Goal: Information Seeking & Learning: Learn about a topic

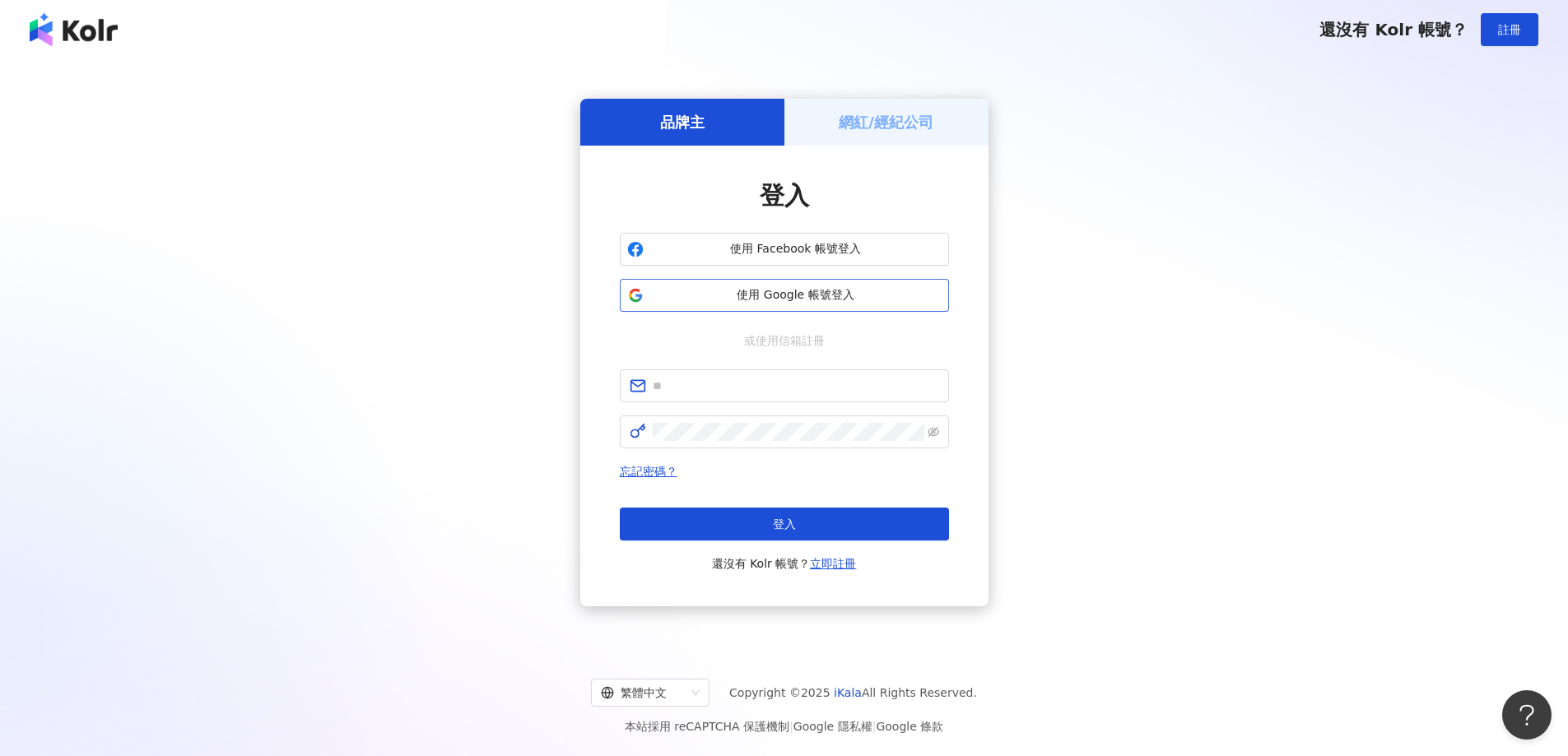
click at [857, 304] on button "使用 Google 帳號登入" at bounding box center [784, 295] width 329 height 33
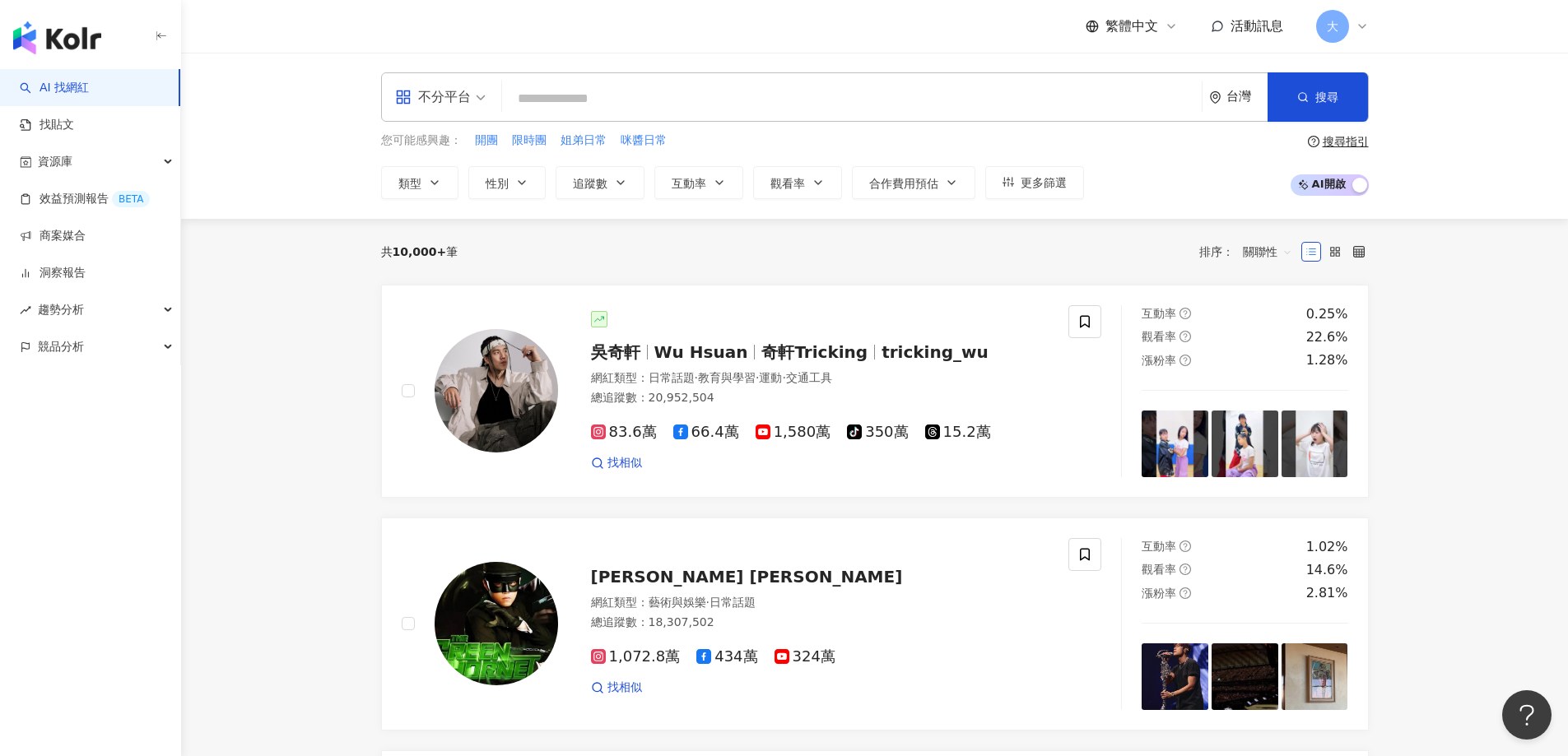
click at [696, 126] on div "不分平台 台灣 搜尋 您可能感興趣： 開團 限時團 姐弟日常 咪醬日常 類型 性別 追蹤數 互動率 觀看率 合作費用預估 更多篩選 搜尋指引 AI 開啟 AI…" at bounding box center [875, 135] width 1054 height 126
click at [704, 99] on input "search" at bounding box center [851, 99] width 686 height 32
paste input "*******"
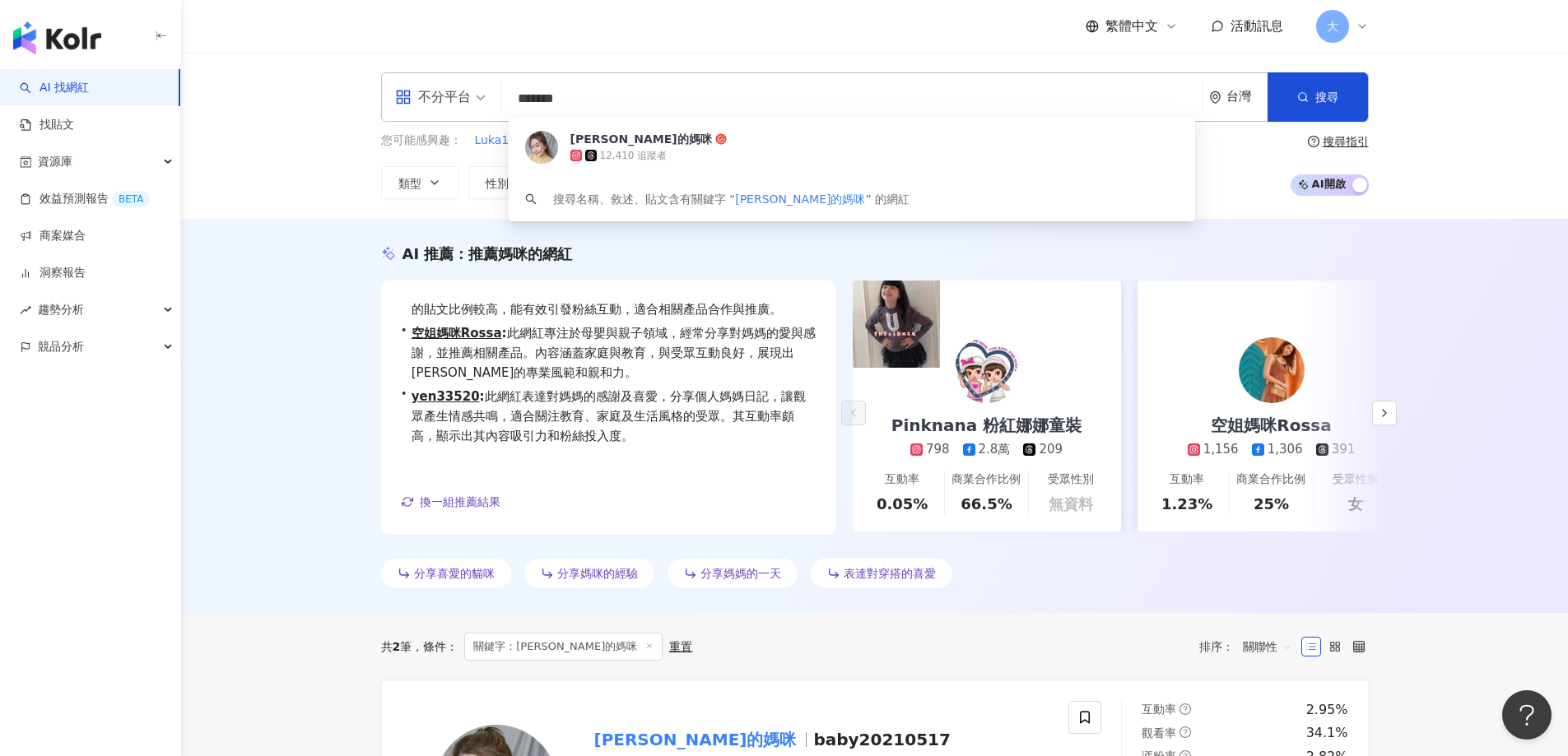
scroll to position [60, 0]
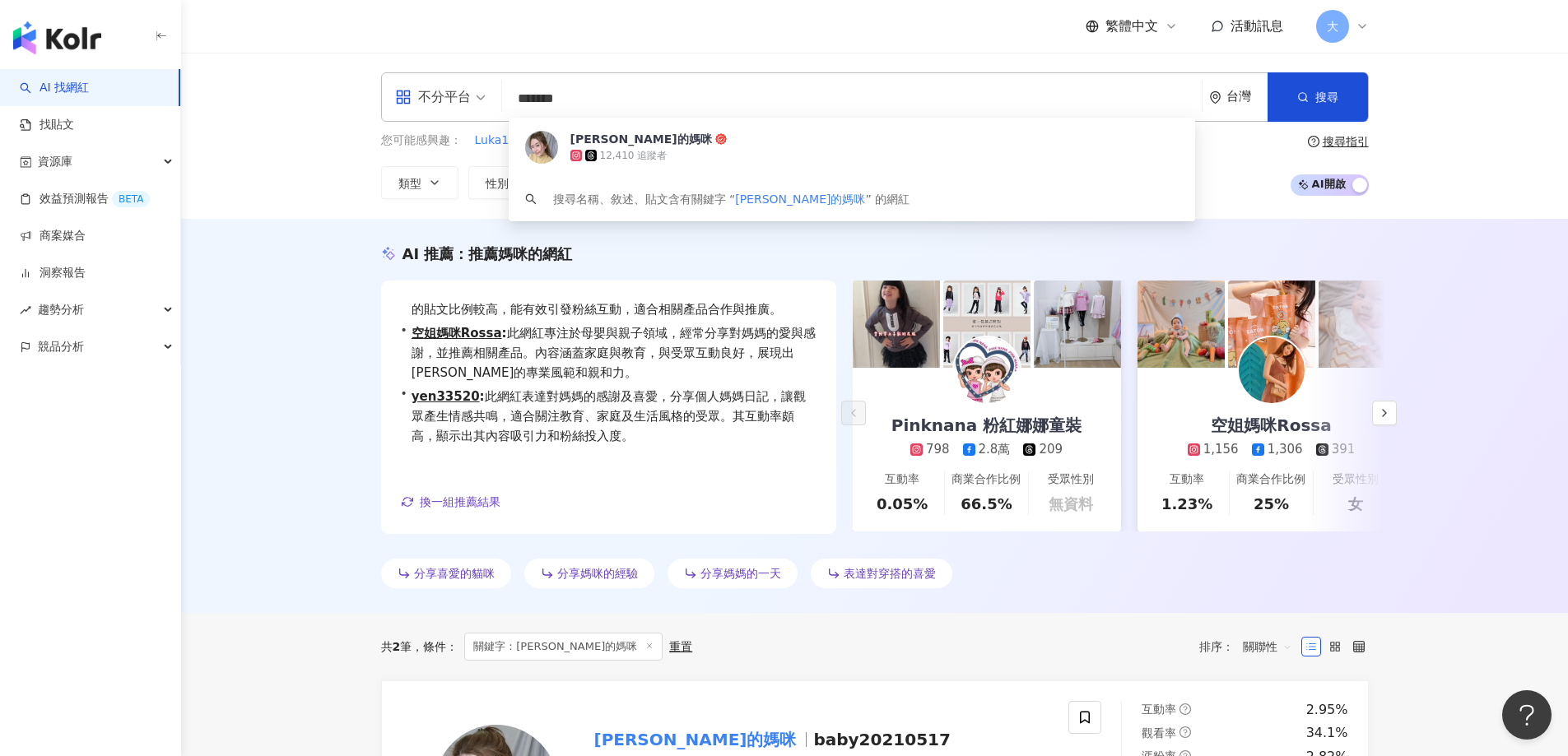
type input "*******"
click at [265, 508] on div "AI 推薦 ： 推薦媽咪的網紅 • Pinknana 粉紅娜娜童裝 : 該網紅擅長母嬰、家庭及美妝時尚領域，並持續分享穿搭與親子主題，內容多元化且具吸引力，尤…" at bounding box center [874, 416] width 1386 height 394
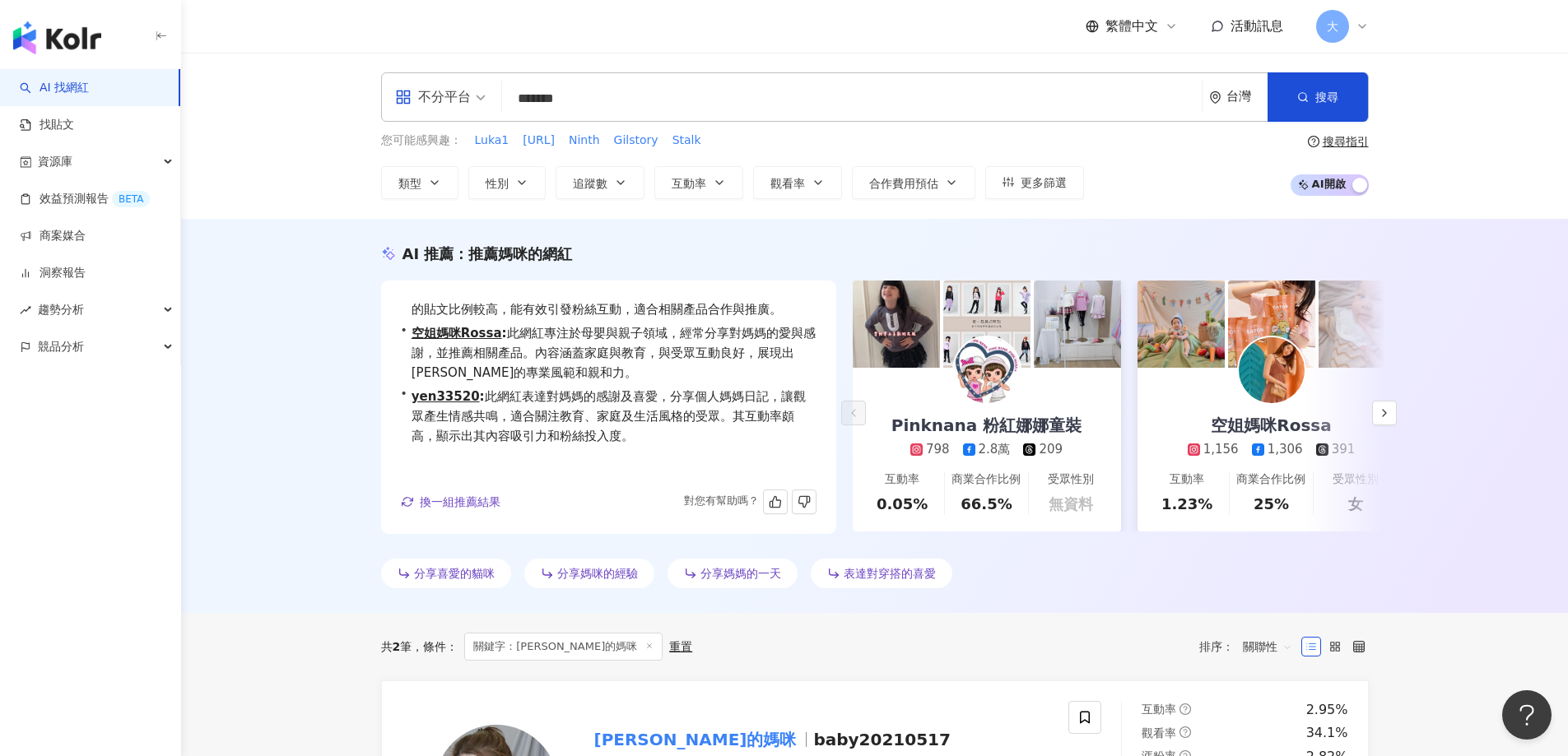
scroll to position [493, 0]
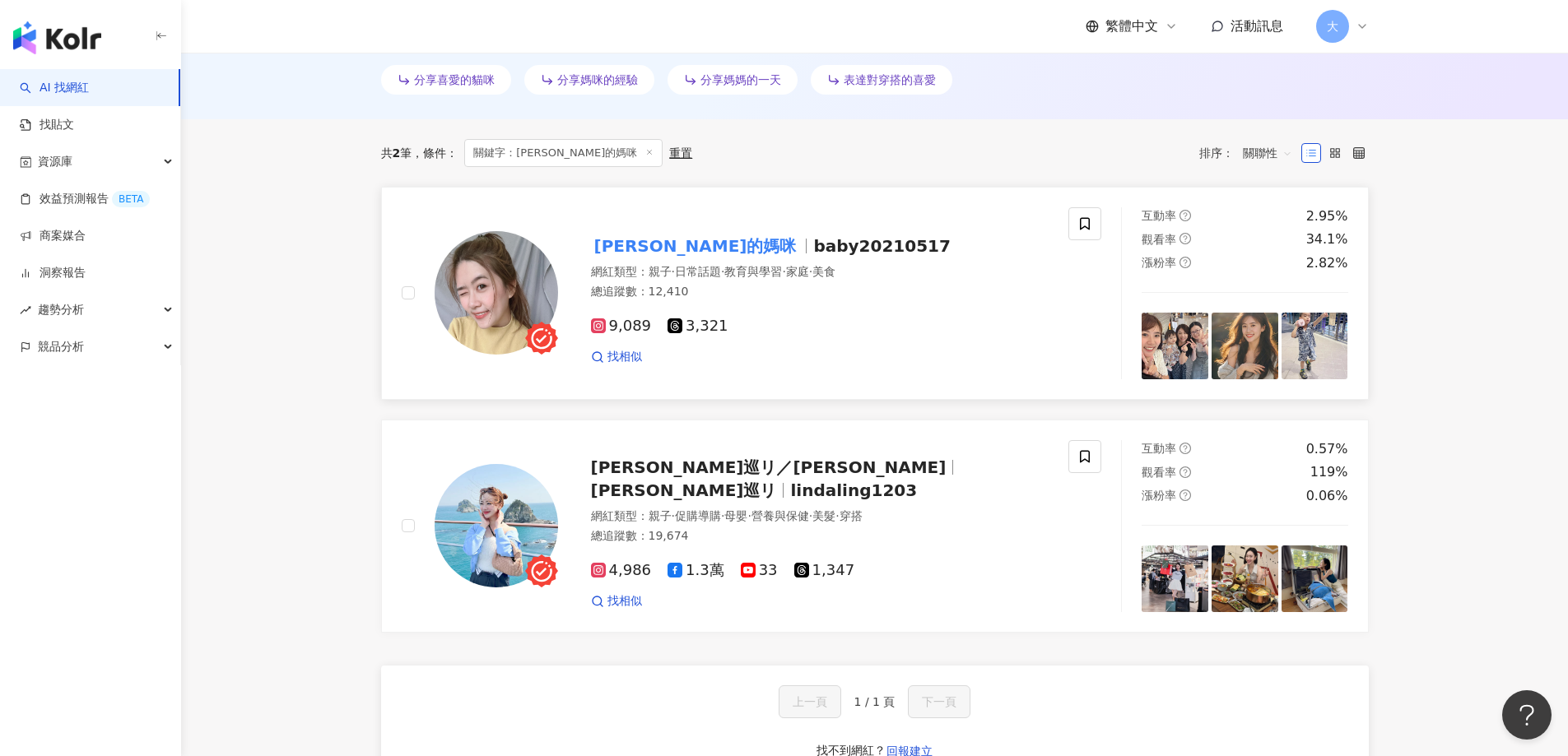
click at [669, 245] on mark "Luka的媽咪" at bounding box center [695, 246] width 209 height 27
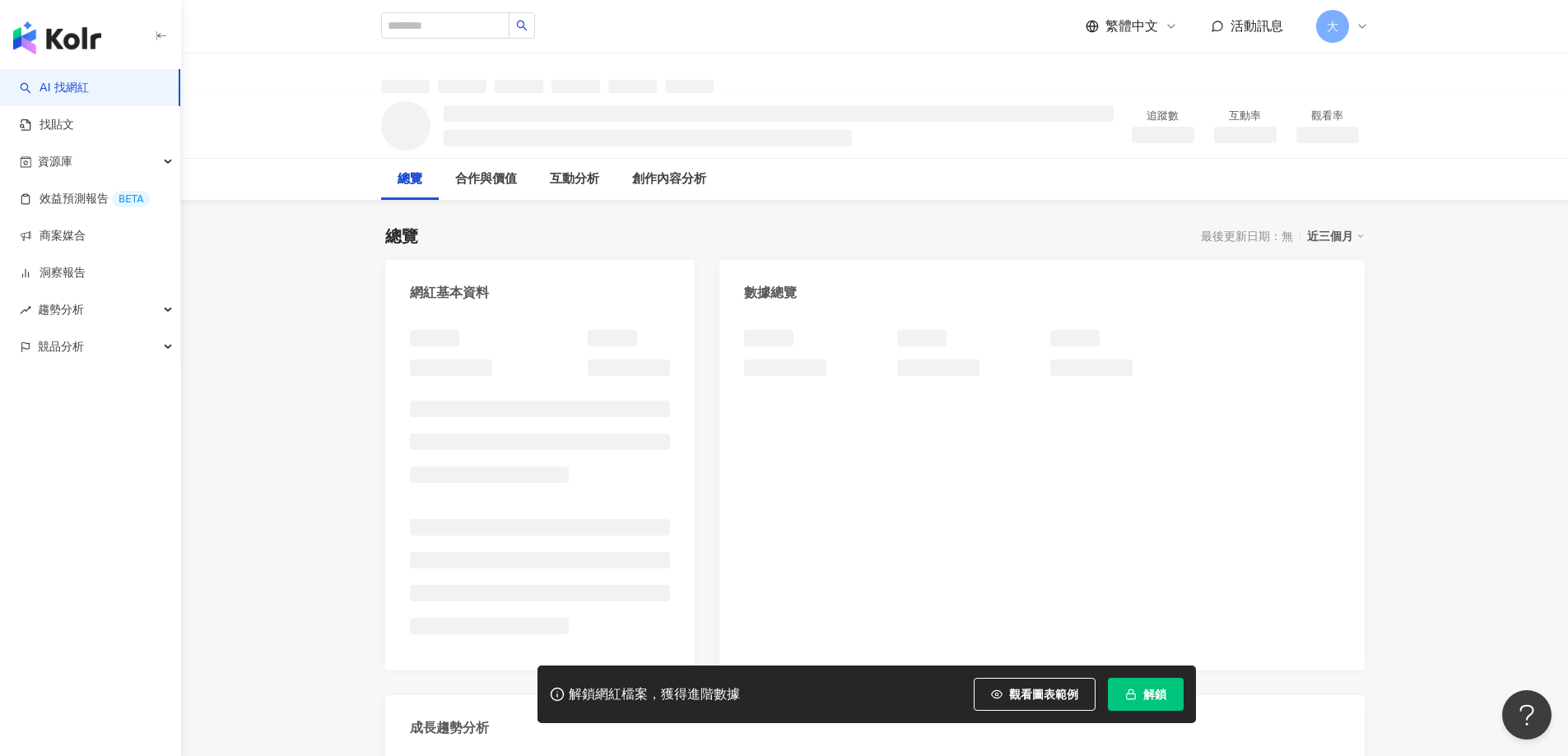
click at [1148, 692] on span "解鎖" at bounding box center [1154, 694] width 23 height 13
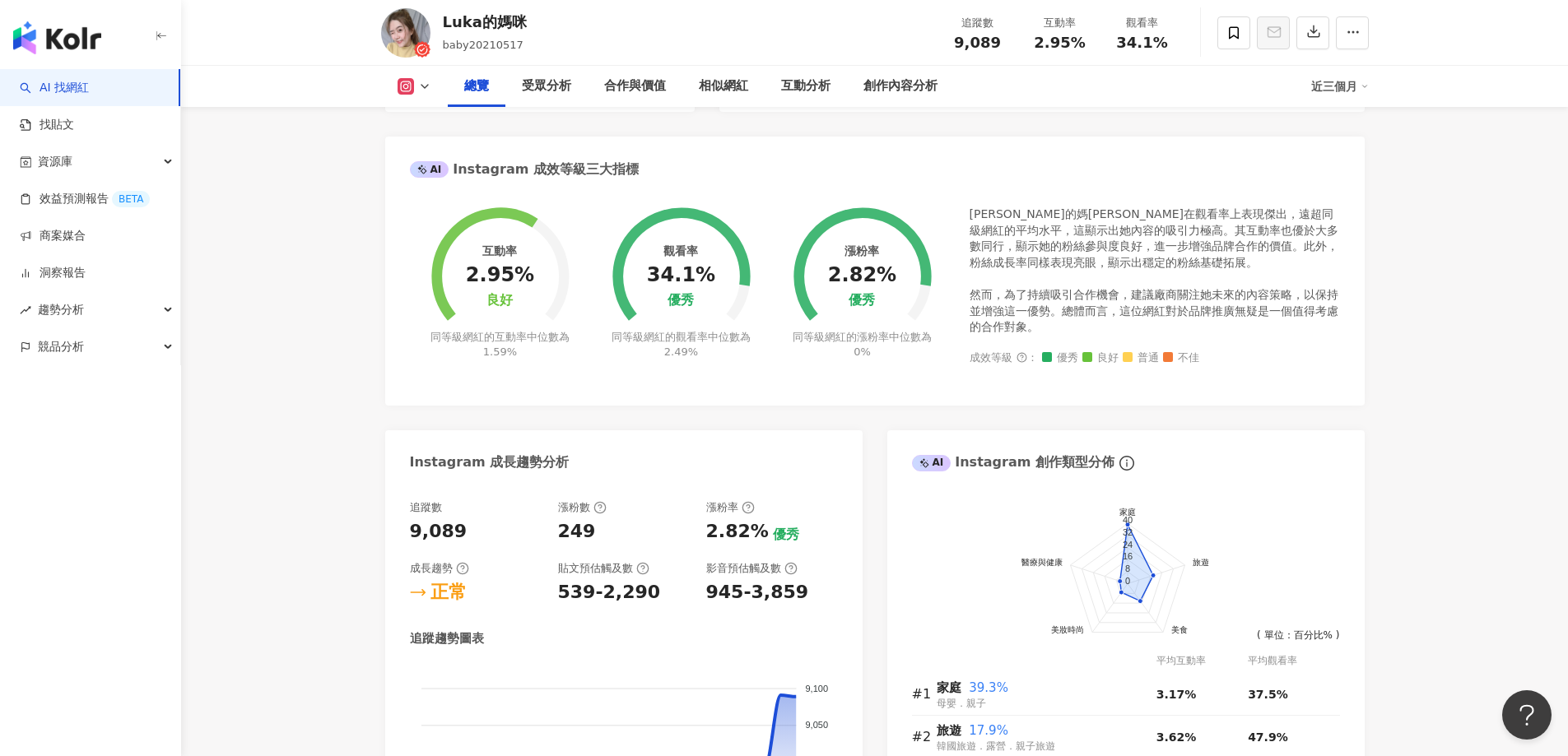
scroll to position [247, 0]
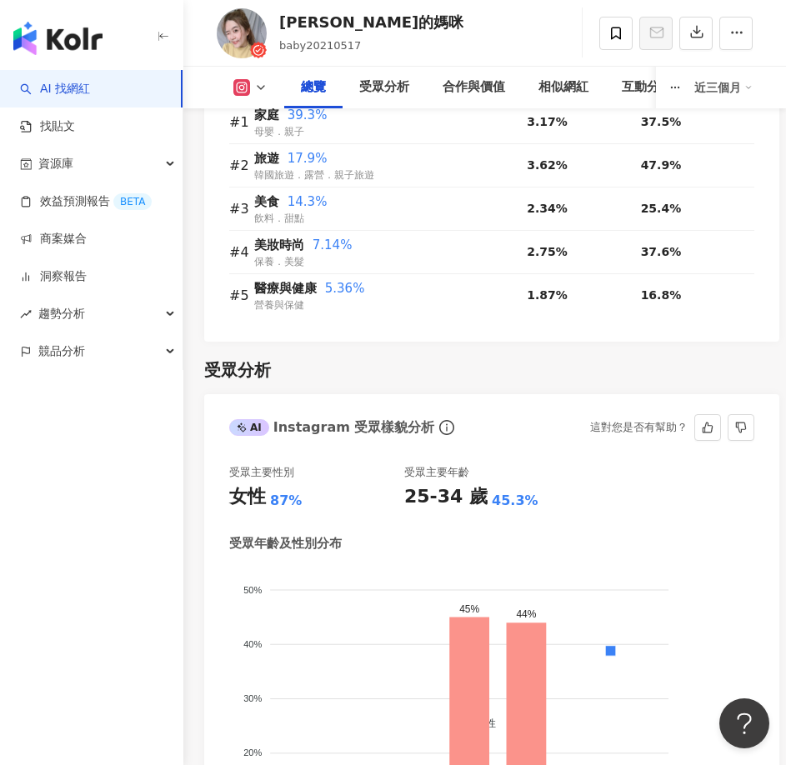
scroll to position [2084, 0]
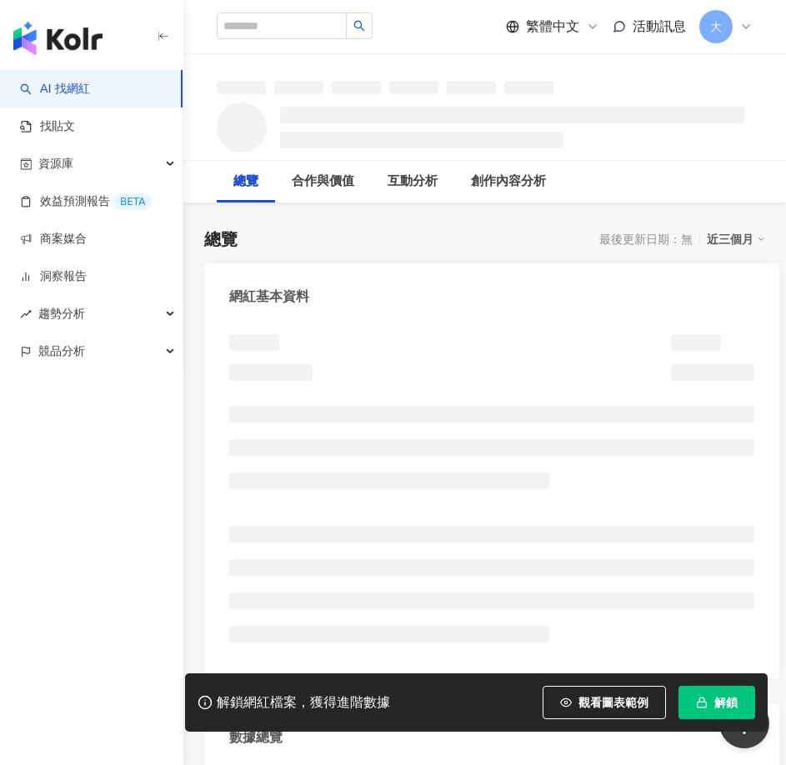
click at [730, 700] on span "解鎖" at bounding box center [725, 702] width 23 height 13
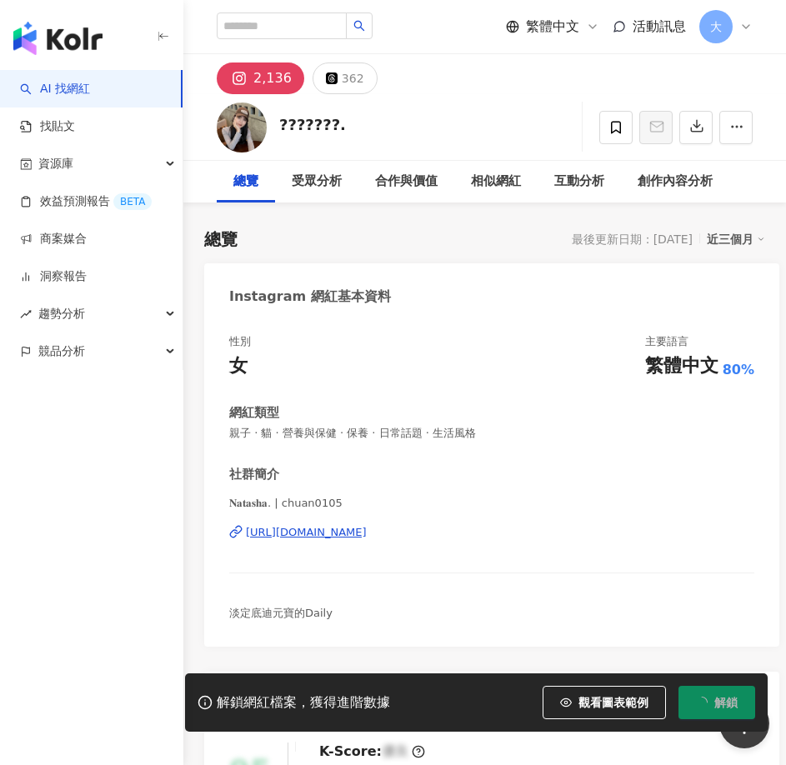
scroll to position [103, 0]
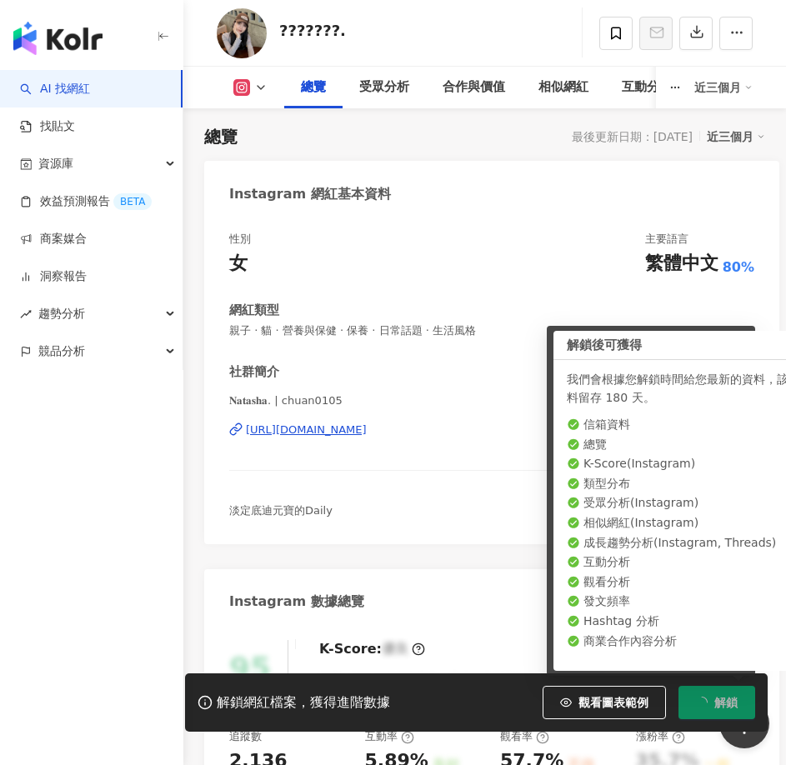
click at [731, 698] on span "解鎖" at bounding box center [725, 702] width 23 height 13
click at [513, 276] on div "性別 女 主要語言 繁體中文 80%" at bounding box center [491, 254] width 525 height 45
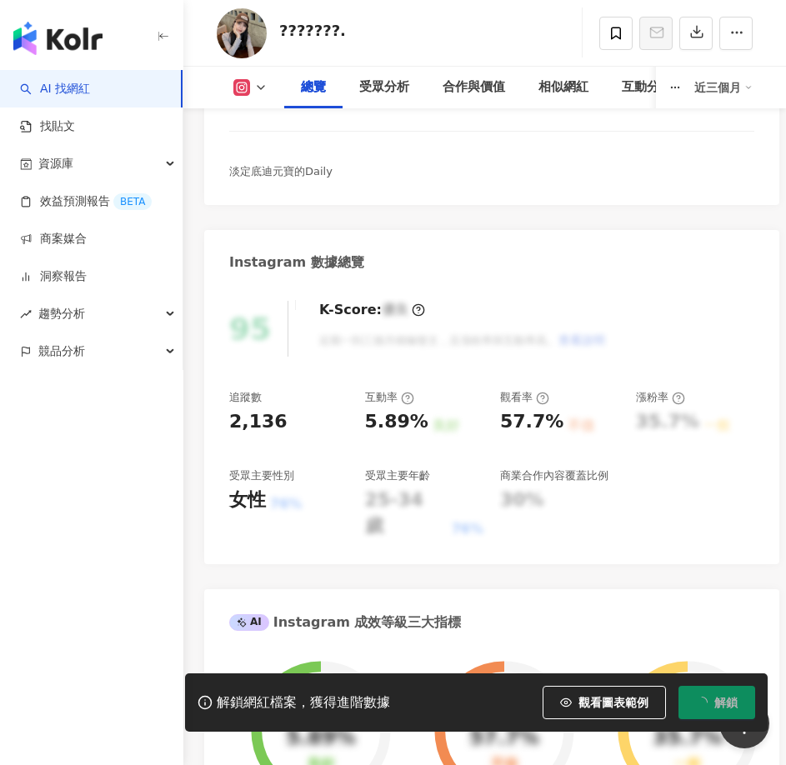
scroll to position [519, 0]
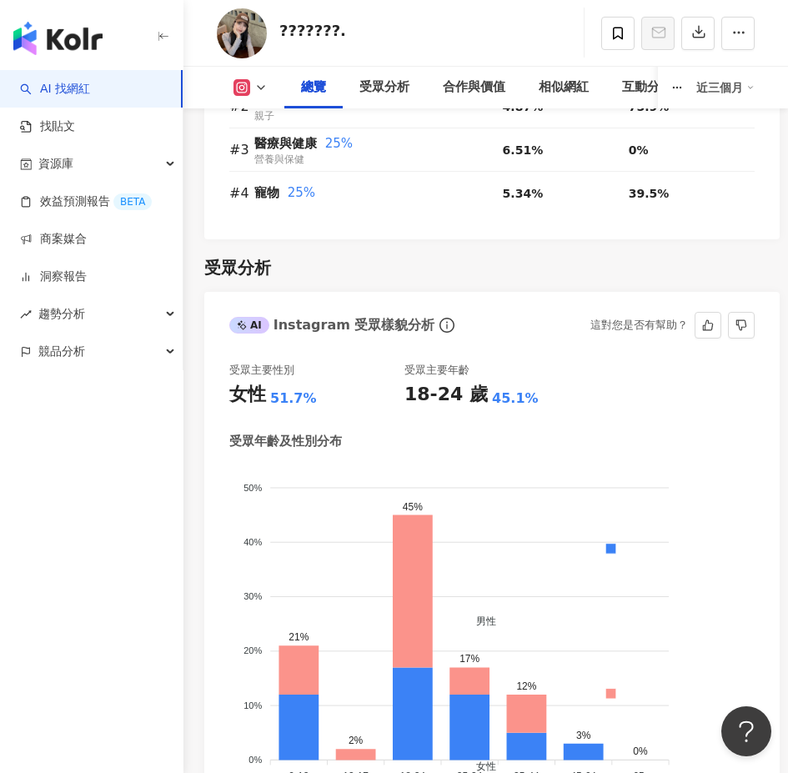
scroll to position [1936, 0]
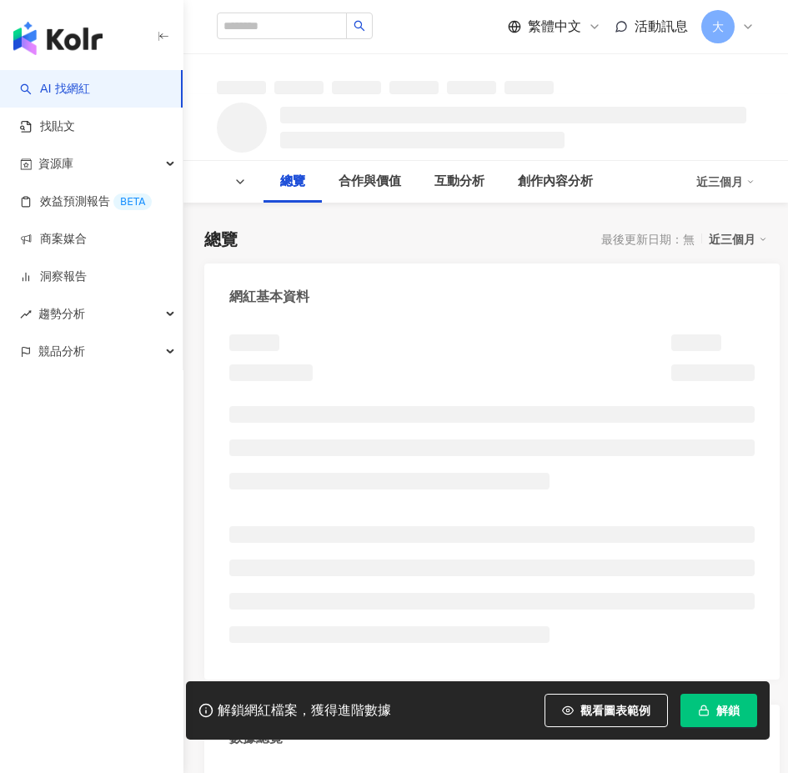
click at [738, 718] on button "解鎖" at bounding box center [718, 709] width 77 height 33
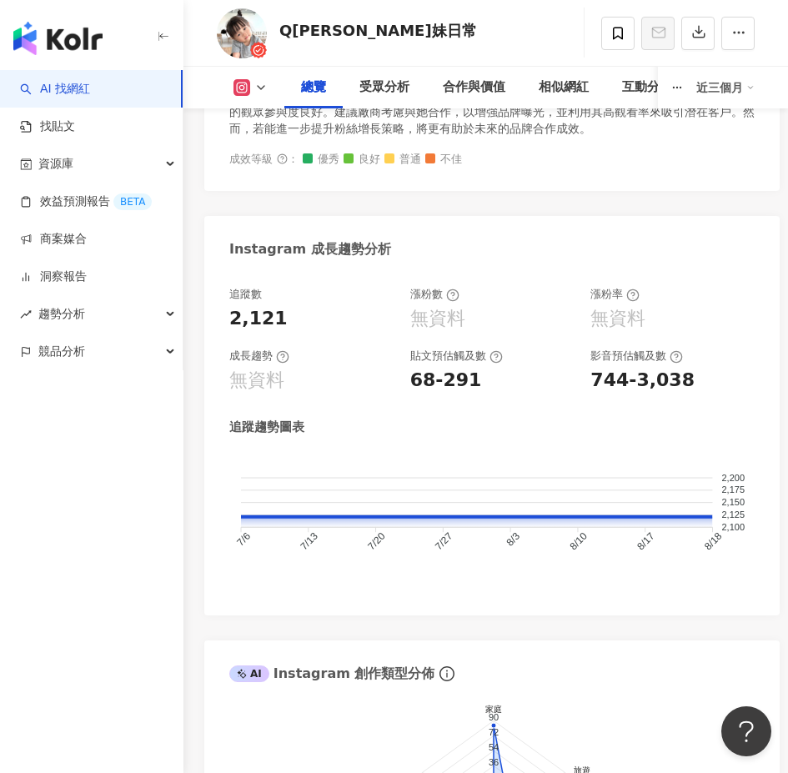
scroll to position [1269, 0]
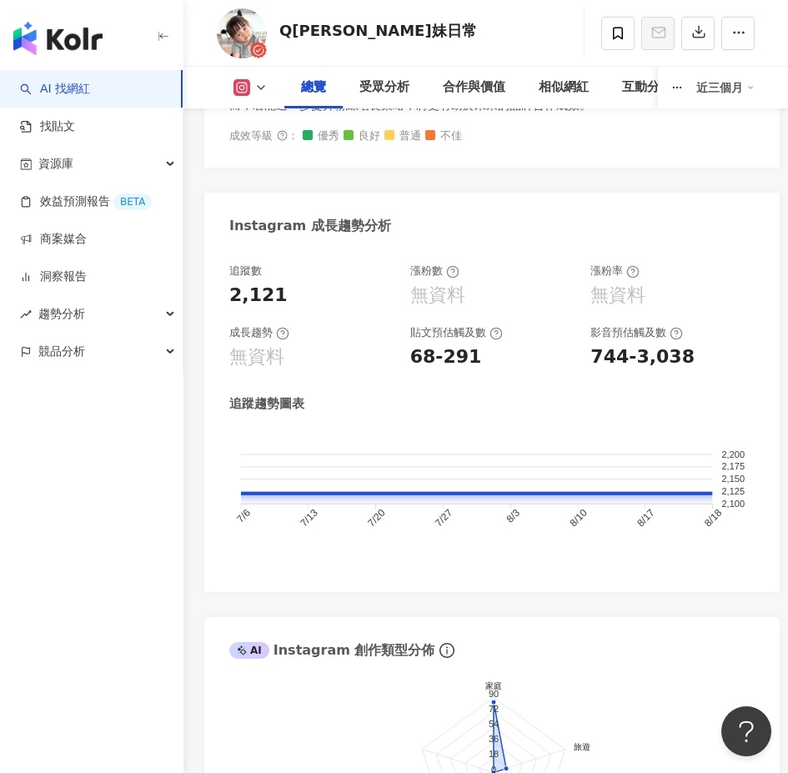
click at [456, 273] on icon at bounding box center [452, 271] width 13 height 13
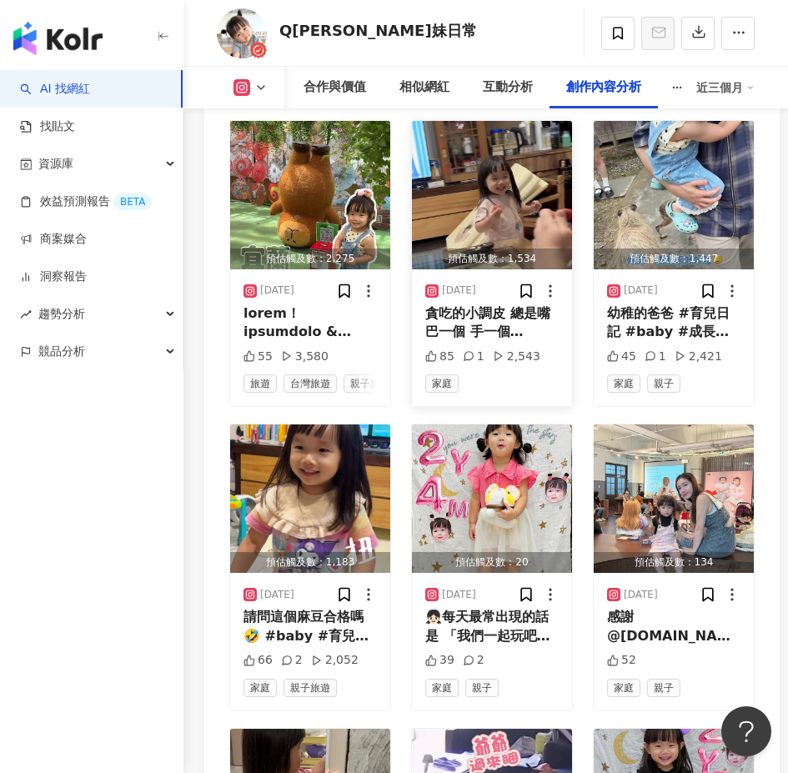
scroll to position [8119, 0]
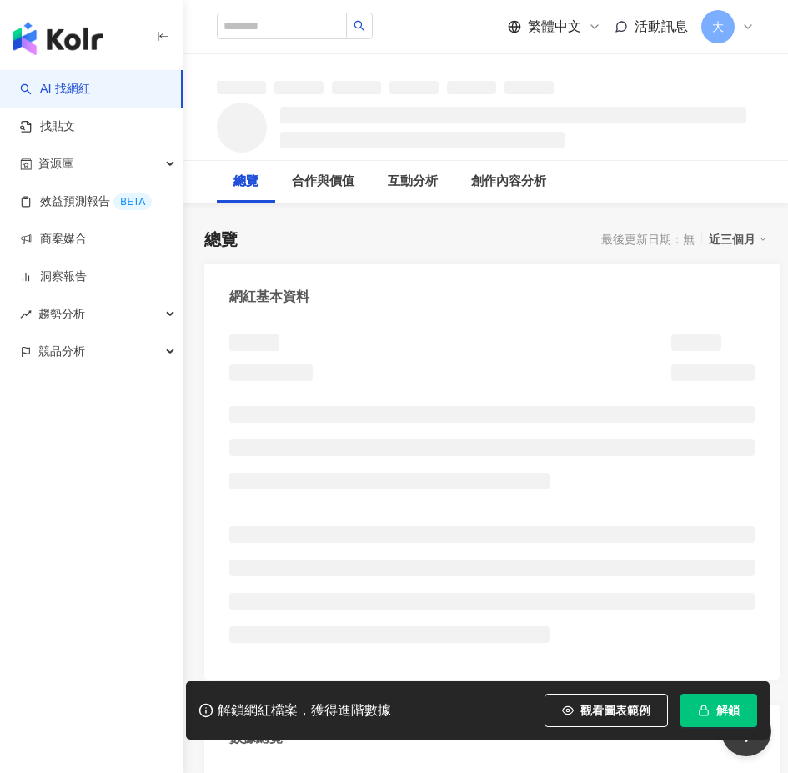
click at [742, 711] on button "解鎖" at bounding box center [718, 709] width 77 height 33
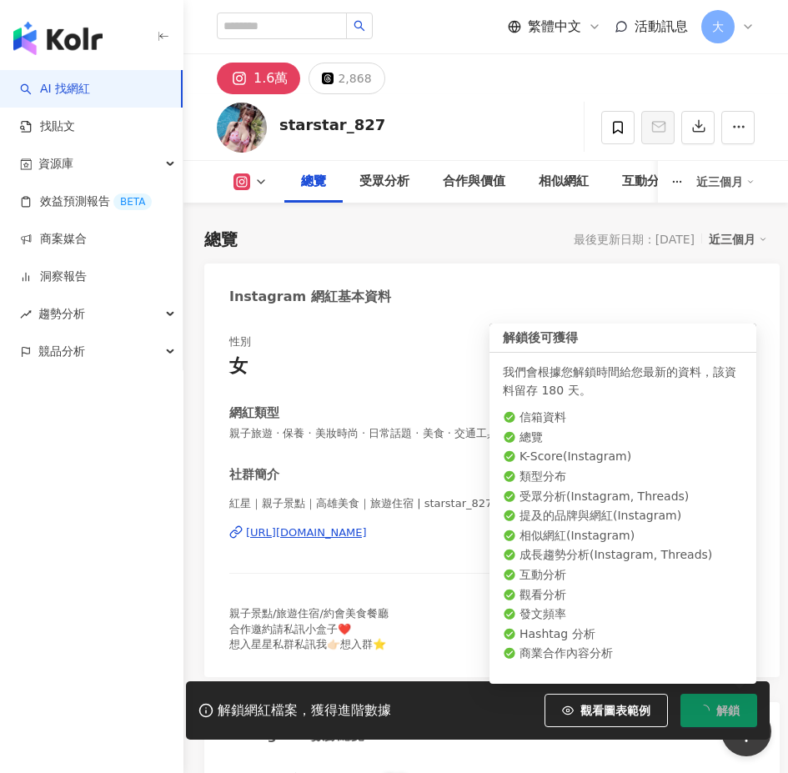
scroll to position [103, 0]
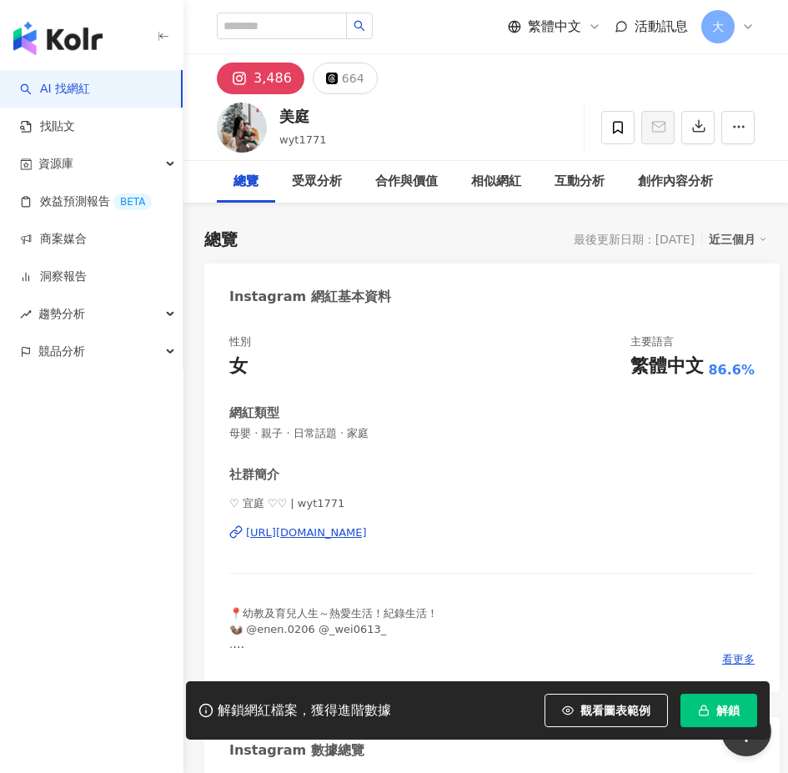
click at [718, 708] on span "解鎖" at bounding box center [727, 709] width 23 height 13
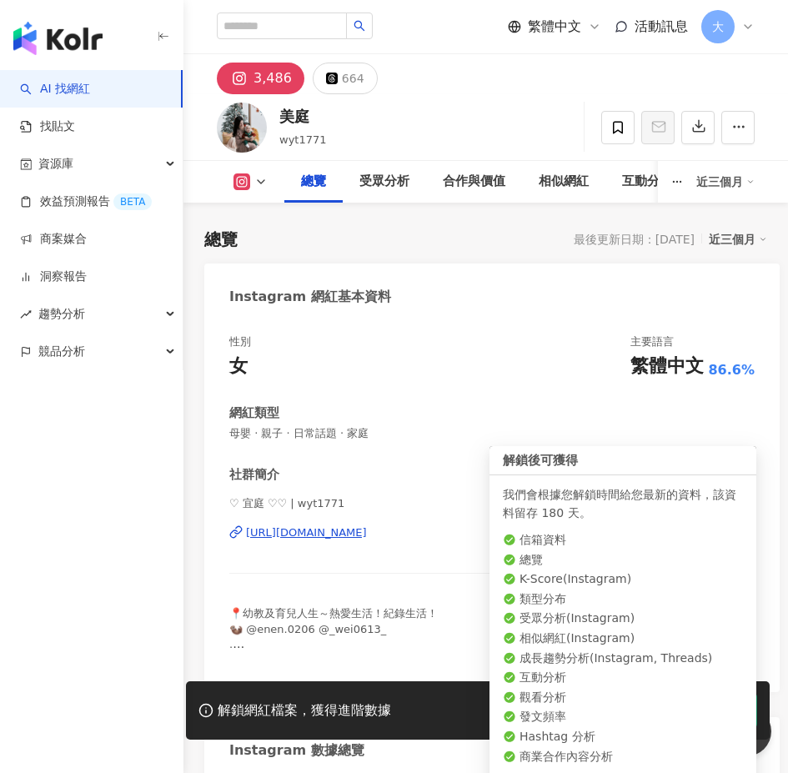
scroll to position [103, 0]
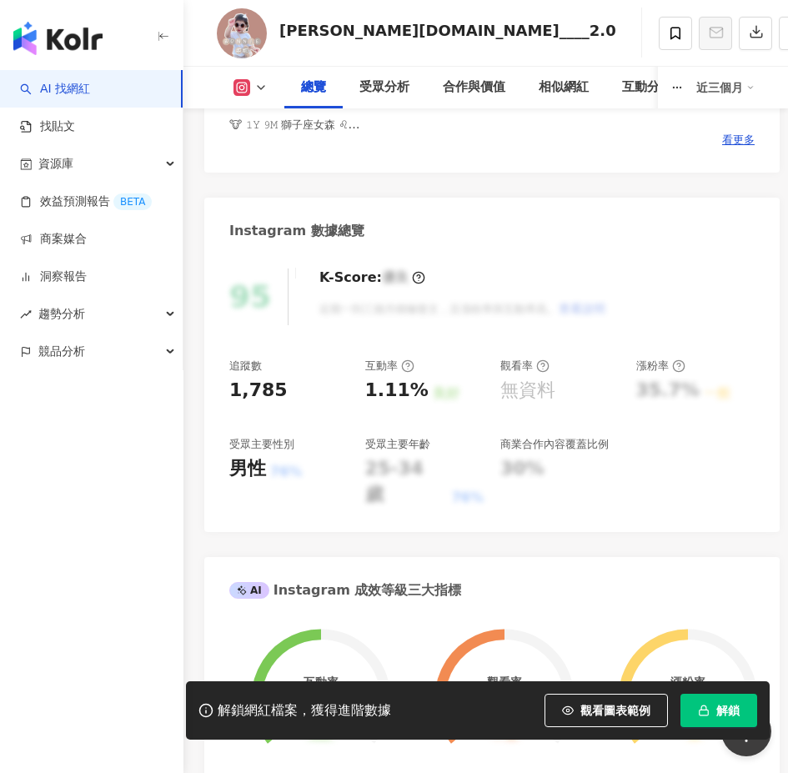
scroll to position [853, 0]
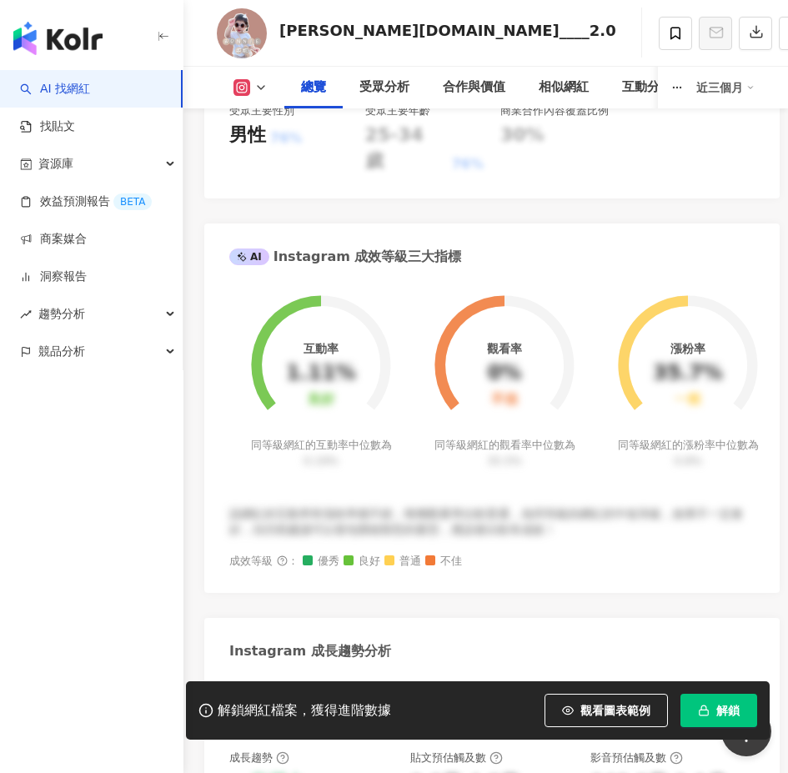
click at [726, 697] on button "解鎖" at bounding box center [718, 709] width 77 height 33
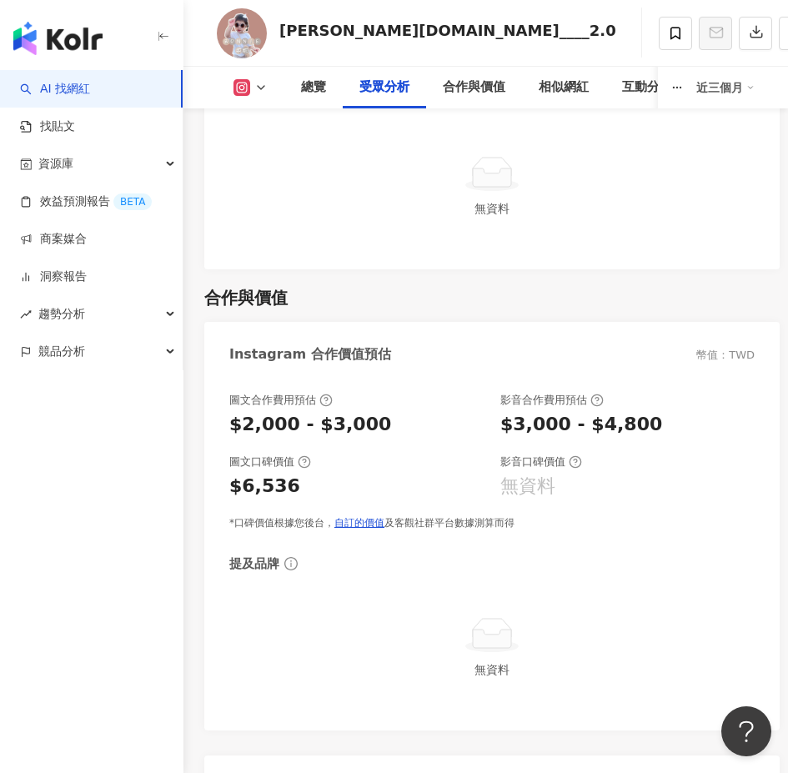
scroll to position [2769, 0]
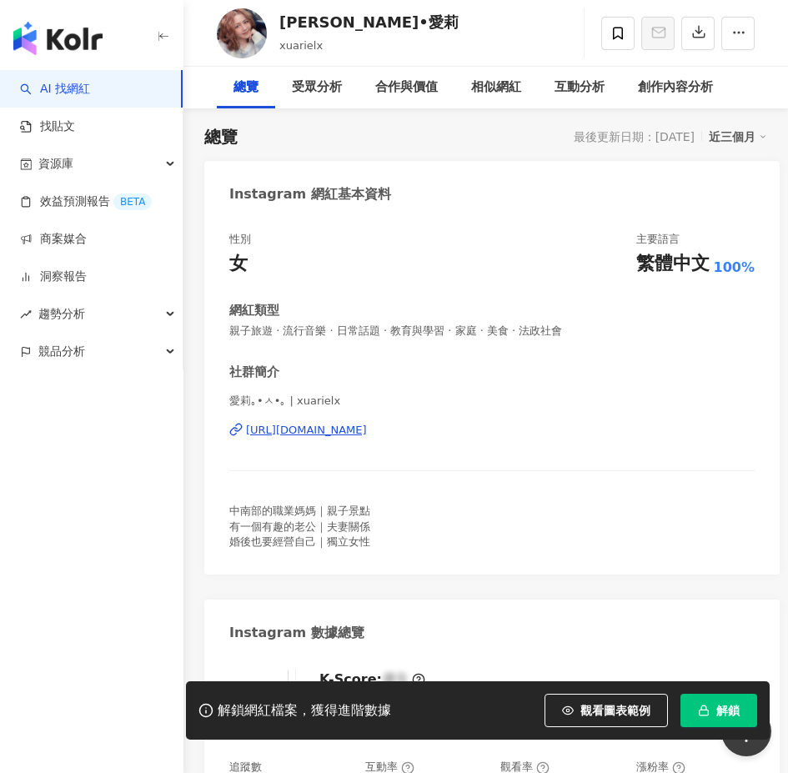
scroll to position [188, 0]
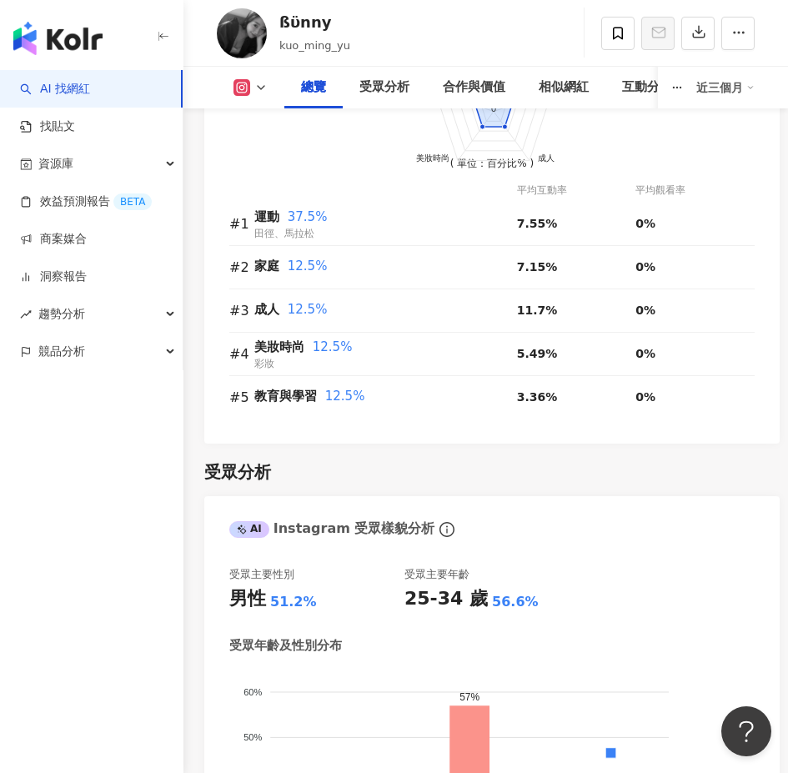
scroll to position [1917, 0]
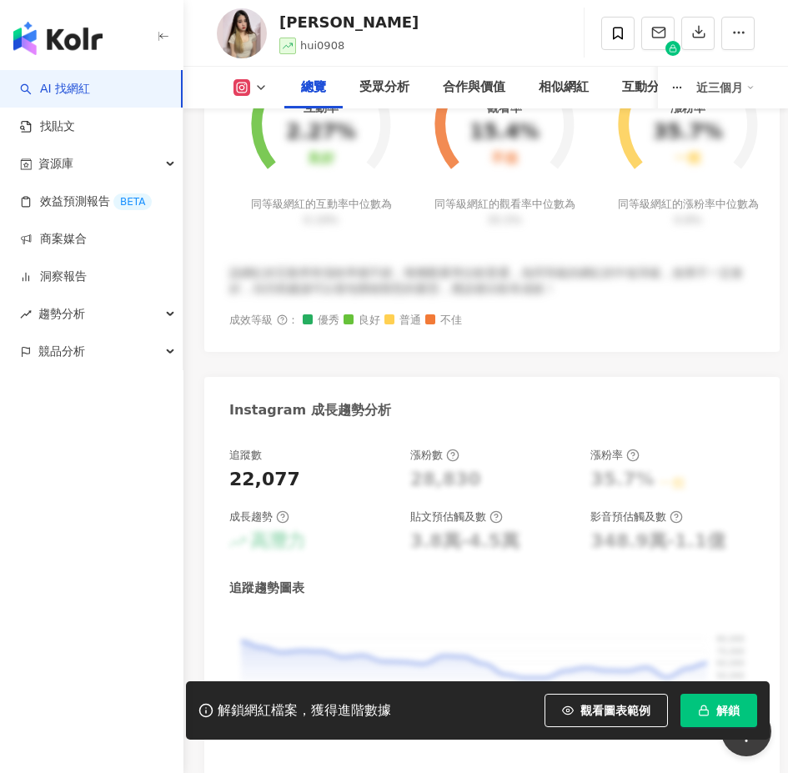
scroll to position [1103, 0]
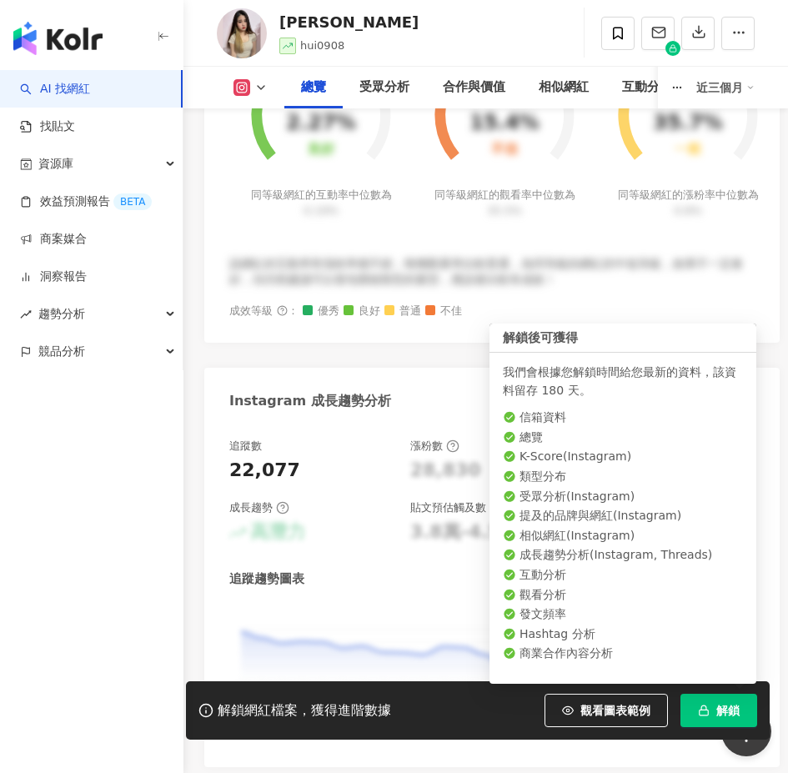
click at [723, 704] on span "解鎖" at bounding box center [727, 709] width 23 height 13
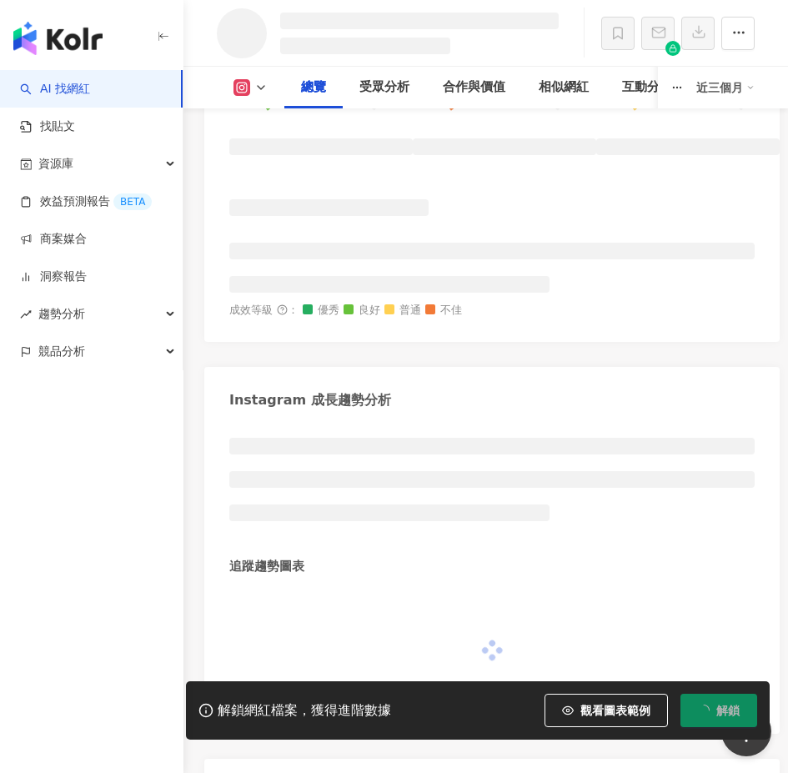
scroll to position [1078, 0]
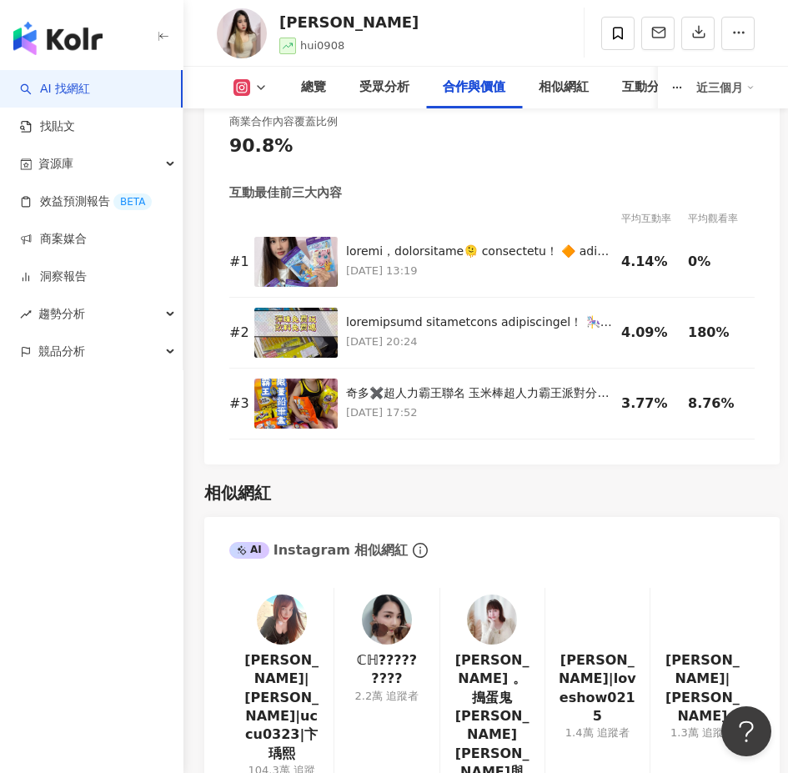
scroll to position [4167, 0]
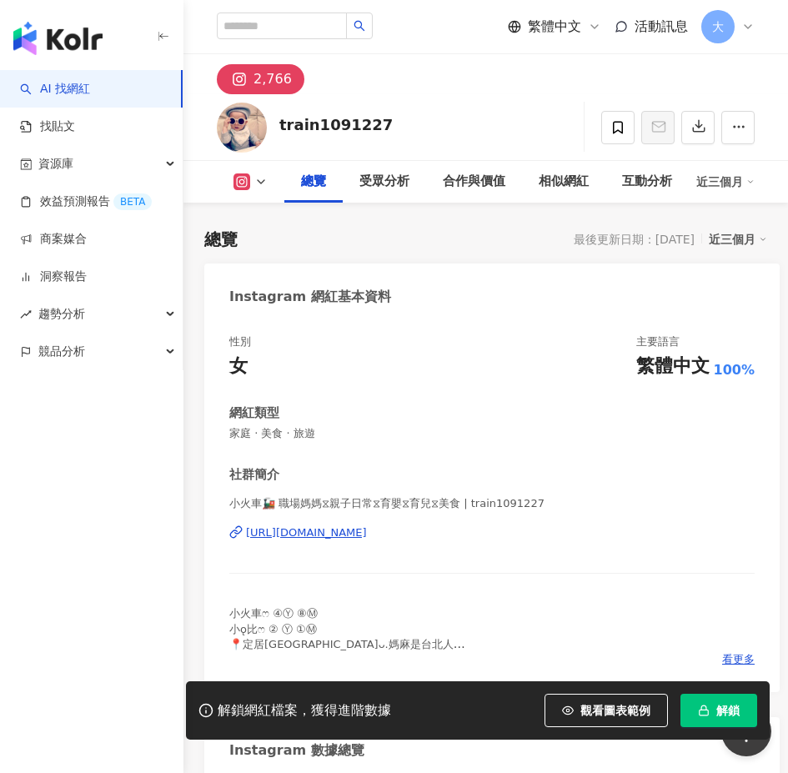
click at [721, 701] on button "解鎖" at bounding box center [718, 709] width 77 height 33
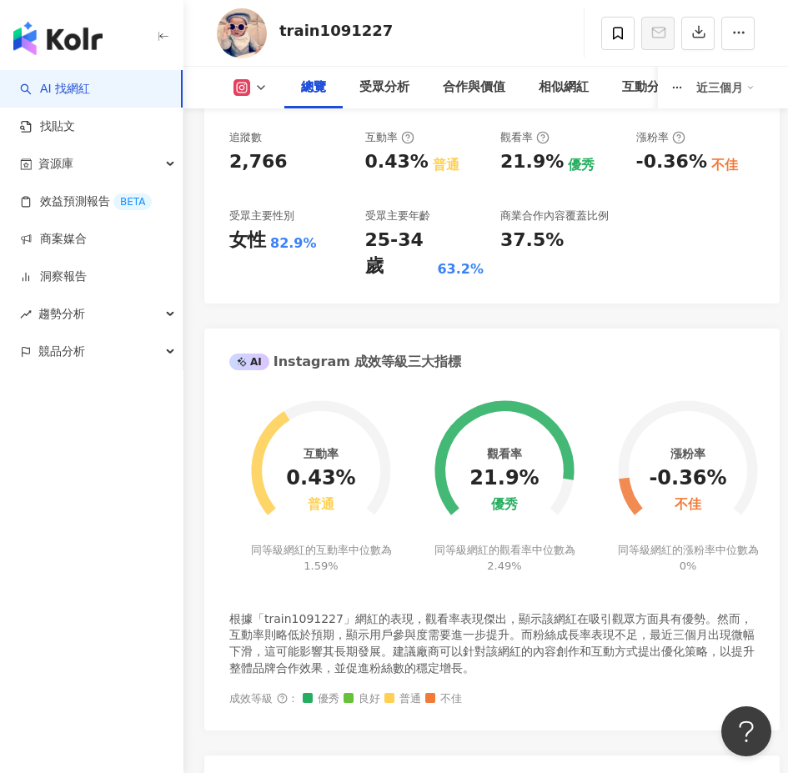
scroll to position [750, 0]
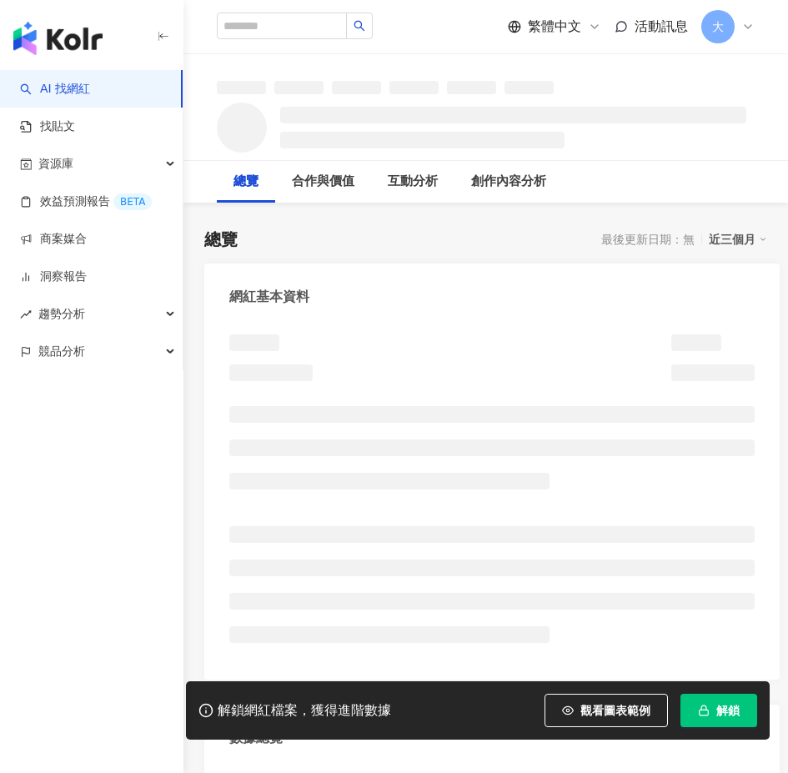
click at [729, 704] on span "解鎖" at bounding box center [727, 709] width 23 height 13
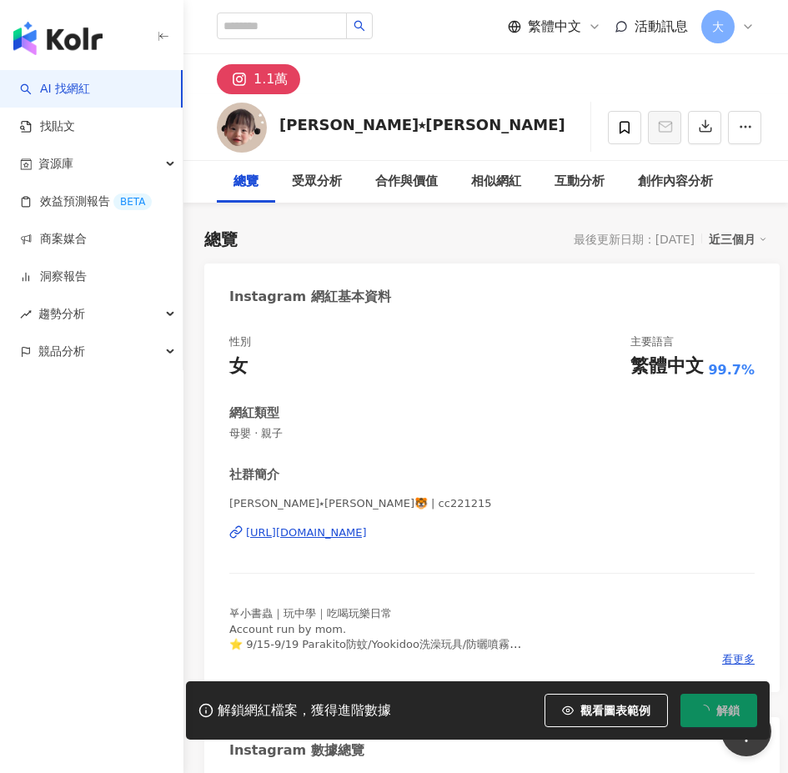
scroll to position [103, 0]
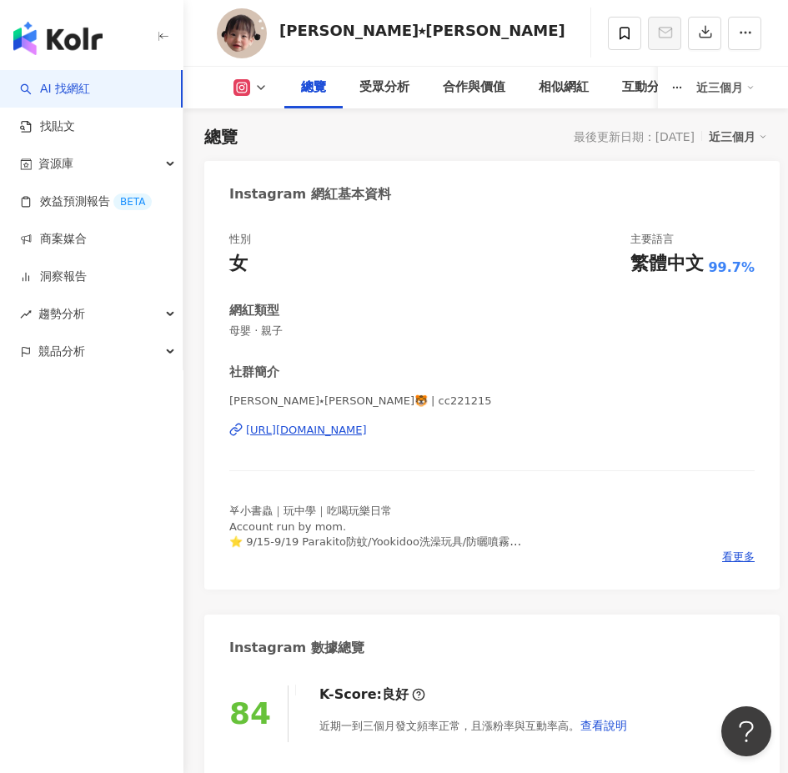
click at [338, 315] on div "網紅類型" at bounding box center [491, 311] width 525 height 18
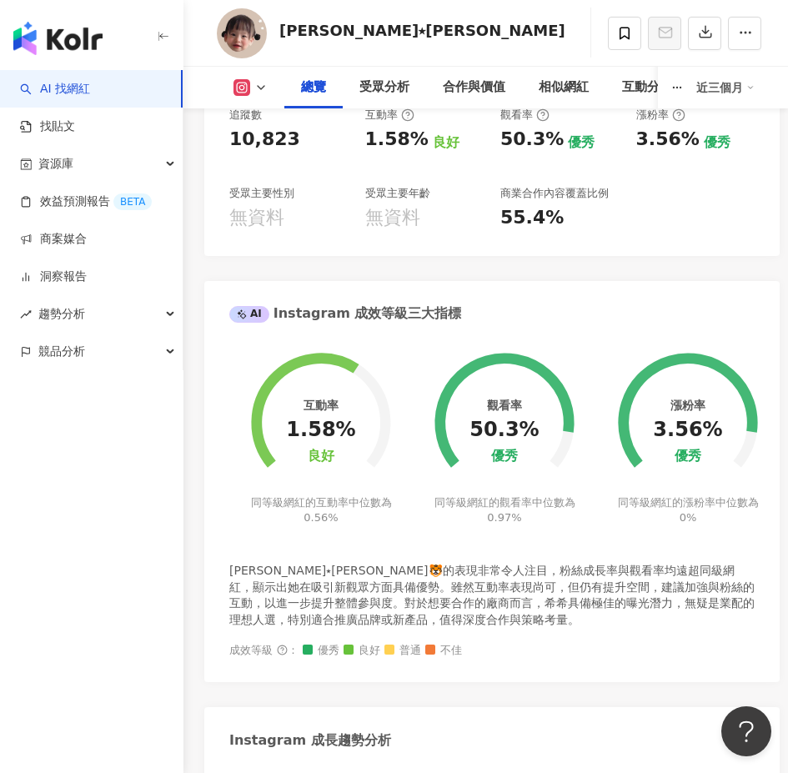
scroll to position [769, 0]
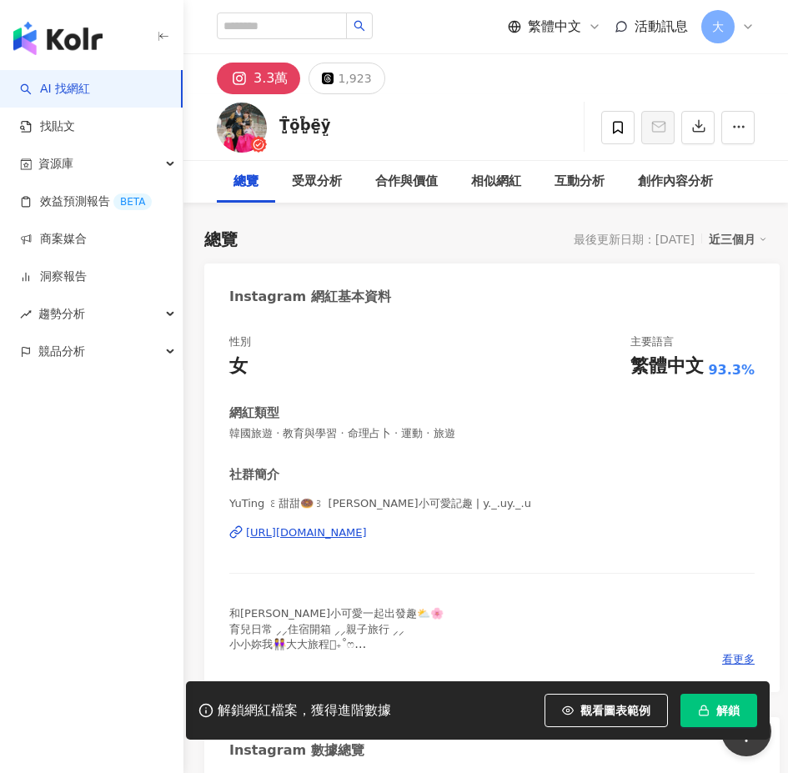
scroll to position [103, 0]
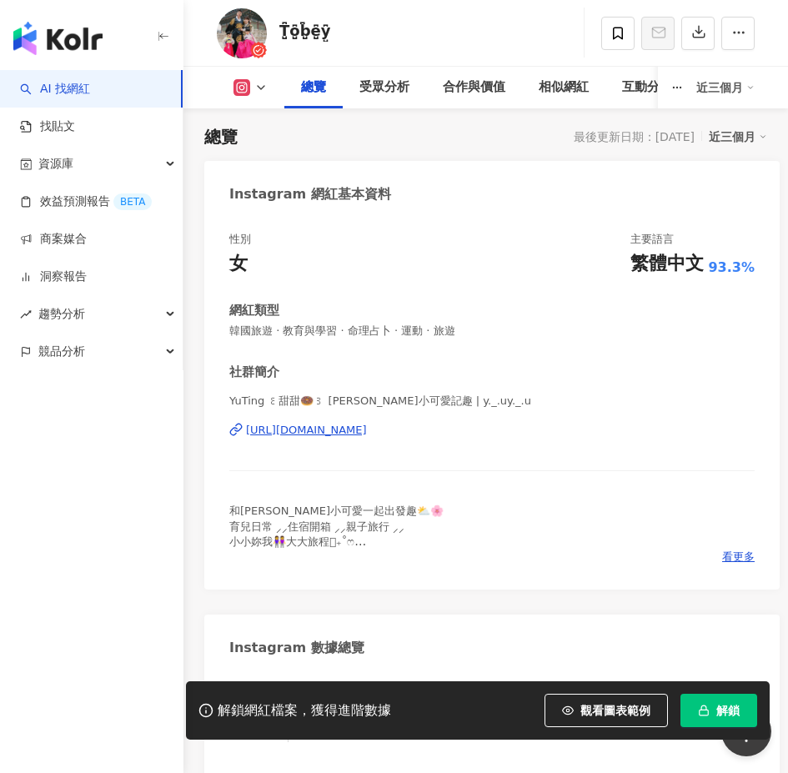
click at [736, 704] on span "解鎖" at bounding box center [727, 709] width 23 height 13
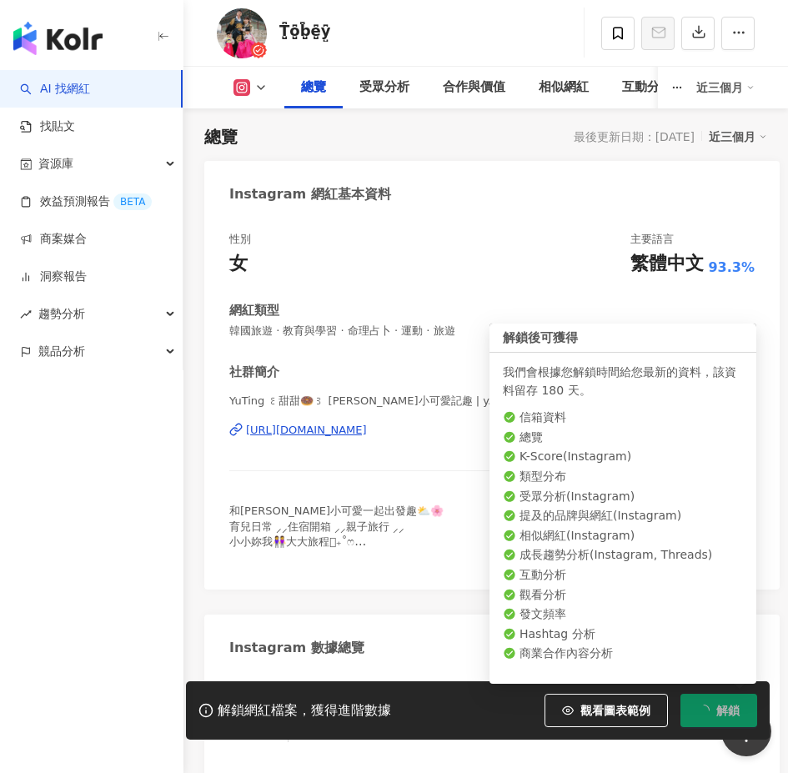
click at [735, 703] on span "解鎖" at bounding box center [727, 709] width 23 height 13
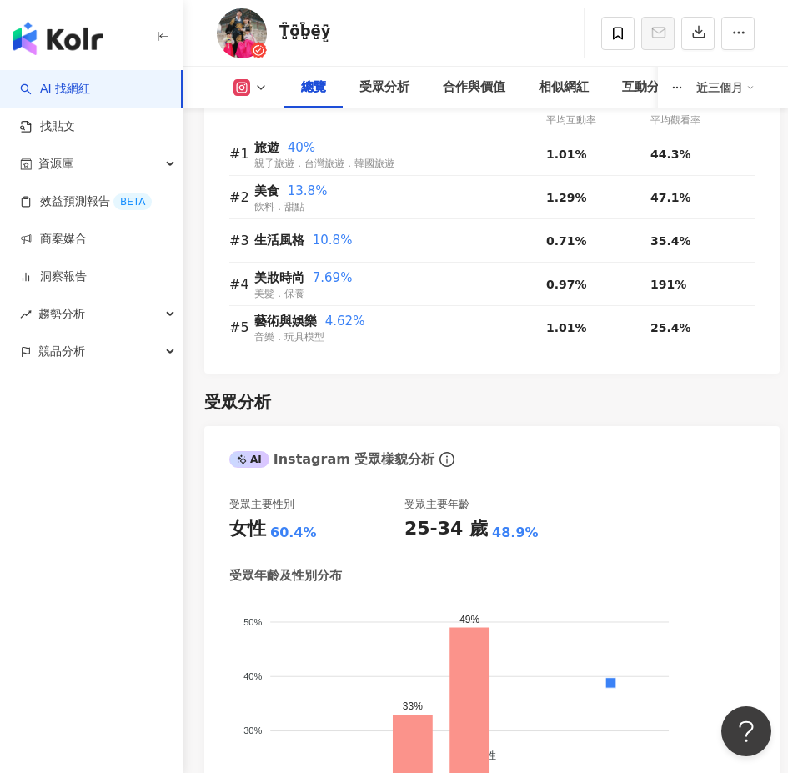
scroll to position [2019, 0]
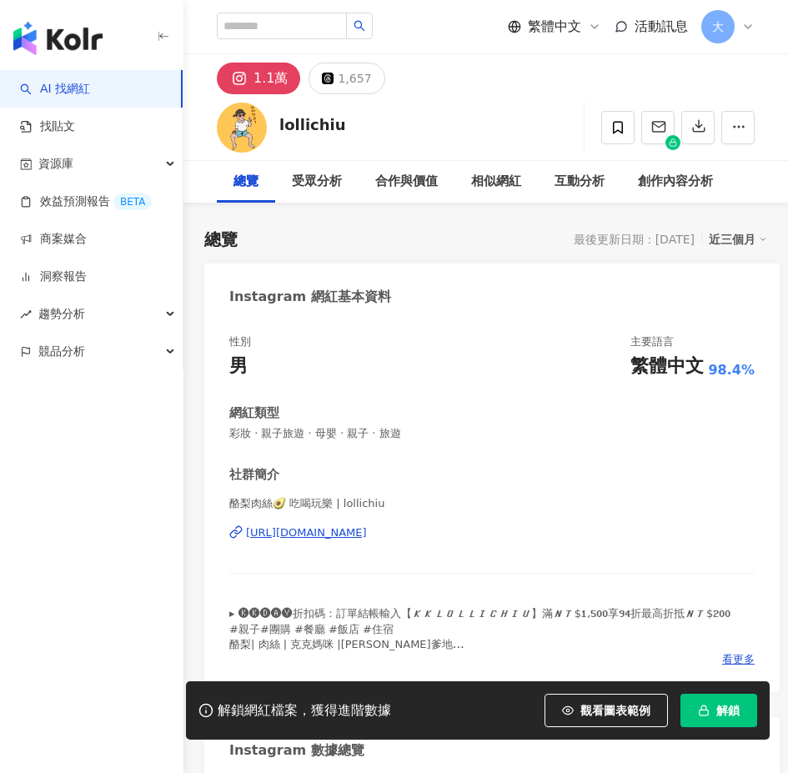
click at [723, 701] on button "解鎖" at bounding box center [718, 709] width 77 height 33
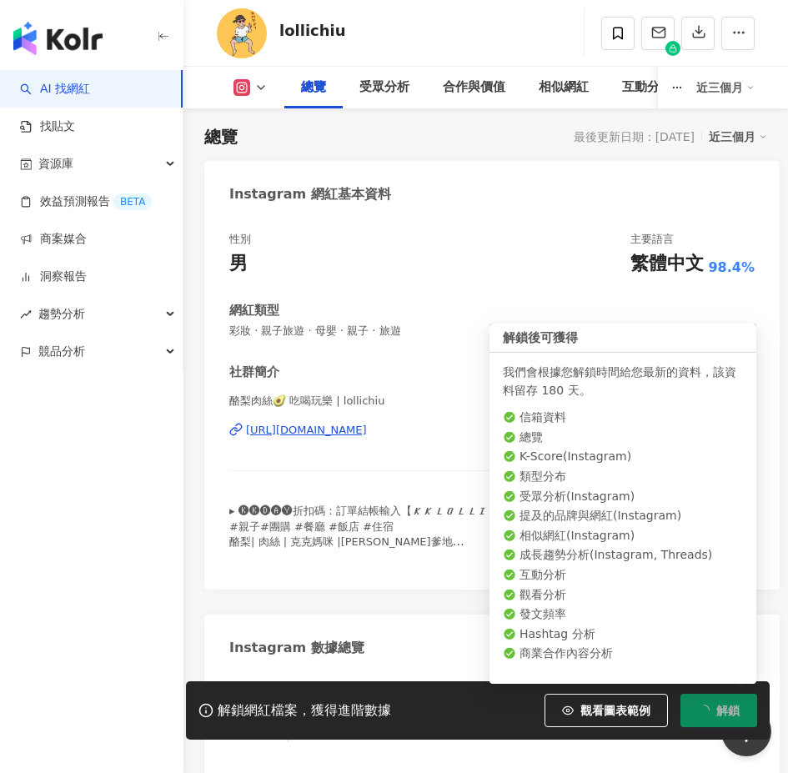
click at [726, 709] on span "解鎖" at bounding box center [727, 709] width 23 height 13
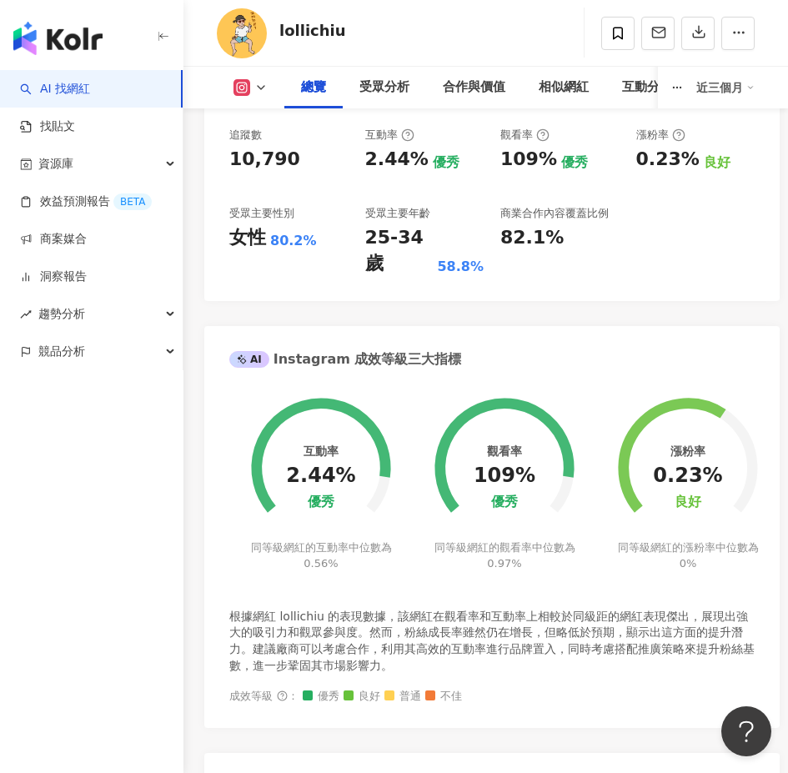
scroll to position [917, 0]
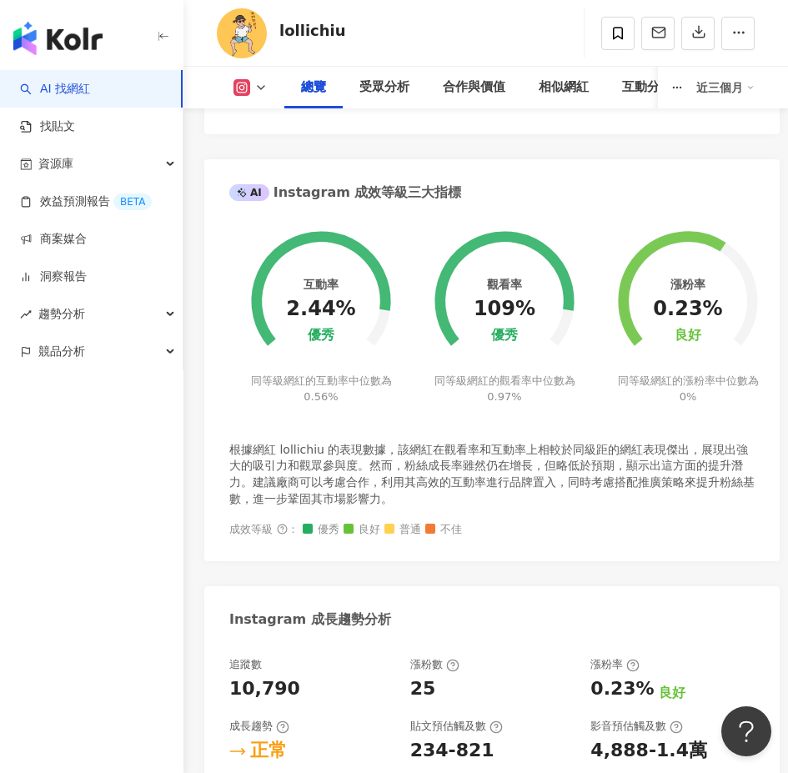
click at [545, 586] on div "Instagram 成長趨勢分析" at bounding box center [491, 613] width 575 height 54
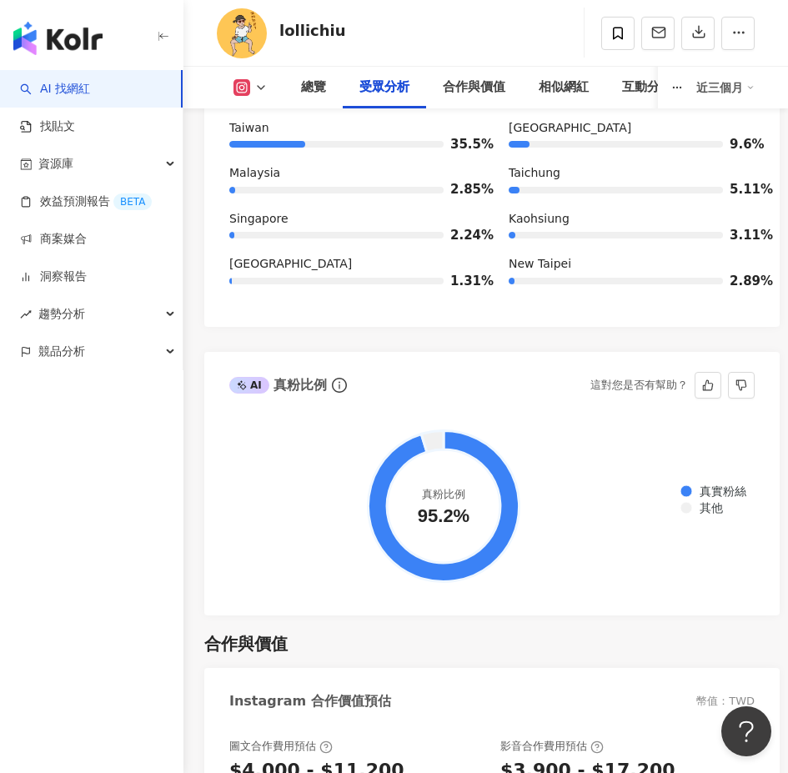
scroll to position [3084, 0]
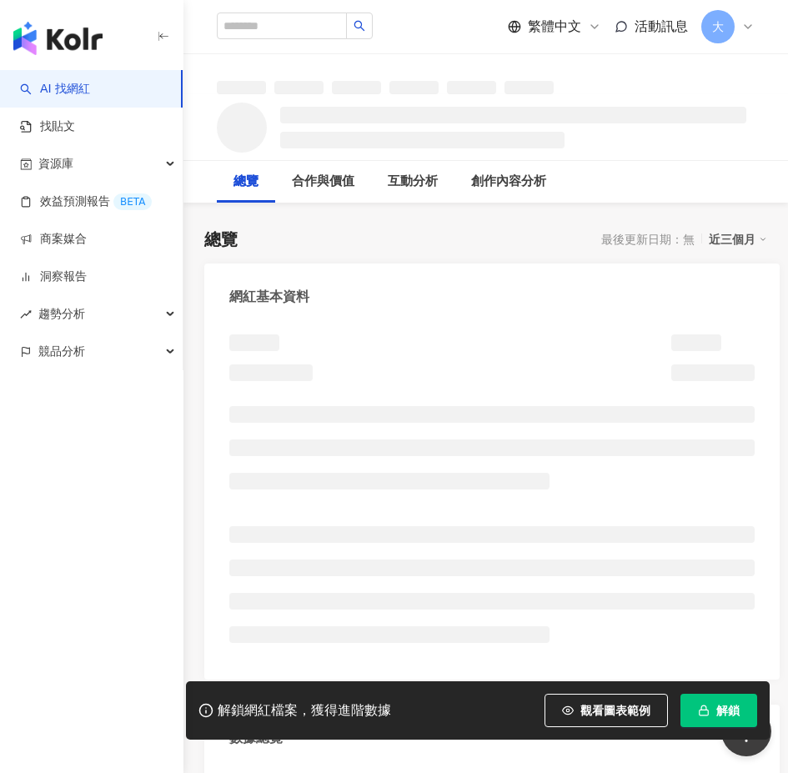
click at [729, 717] on span "解鎖" at bounding box center [727, 709] width 23 height 13
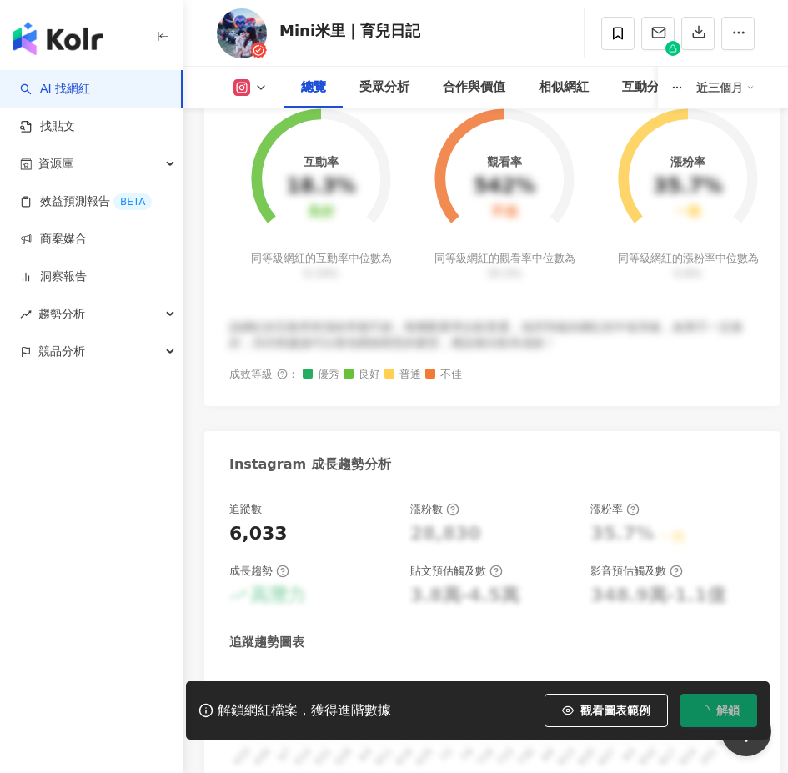
scroll to position [1103, 0]
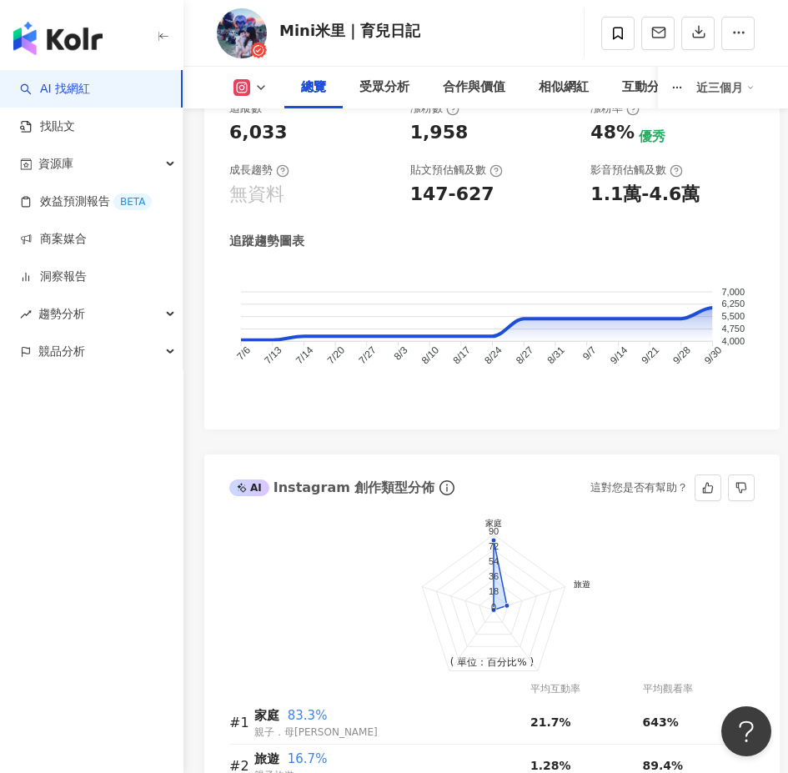
scroll to position [1186, 0]
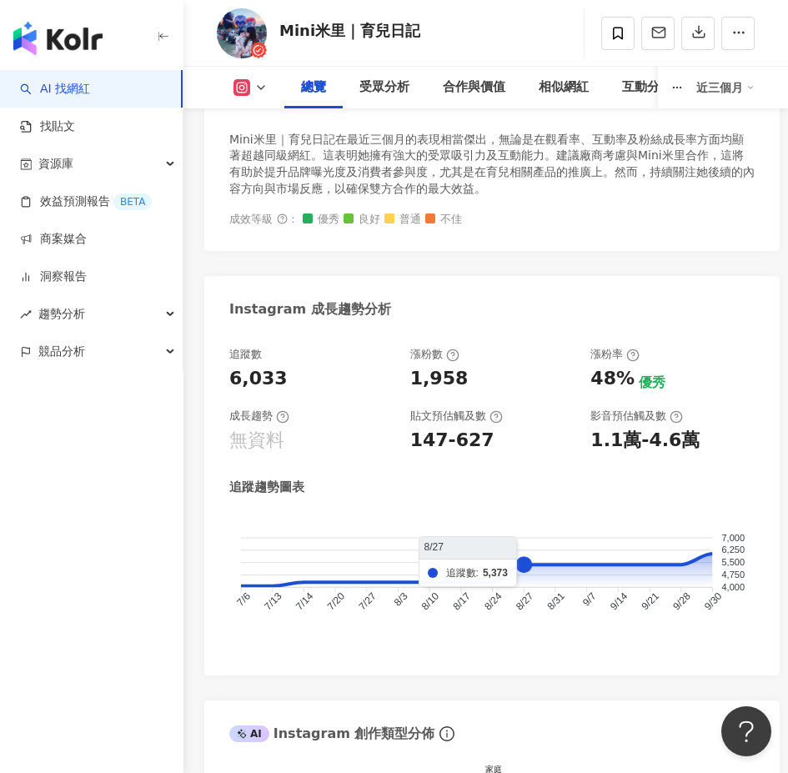
click at [513, 565] on foreignobject at bounding box center [491, 575] width 525 height 125
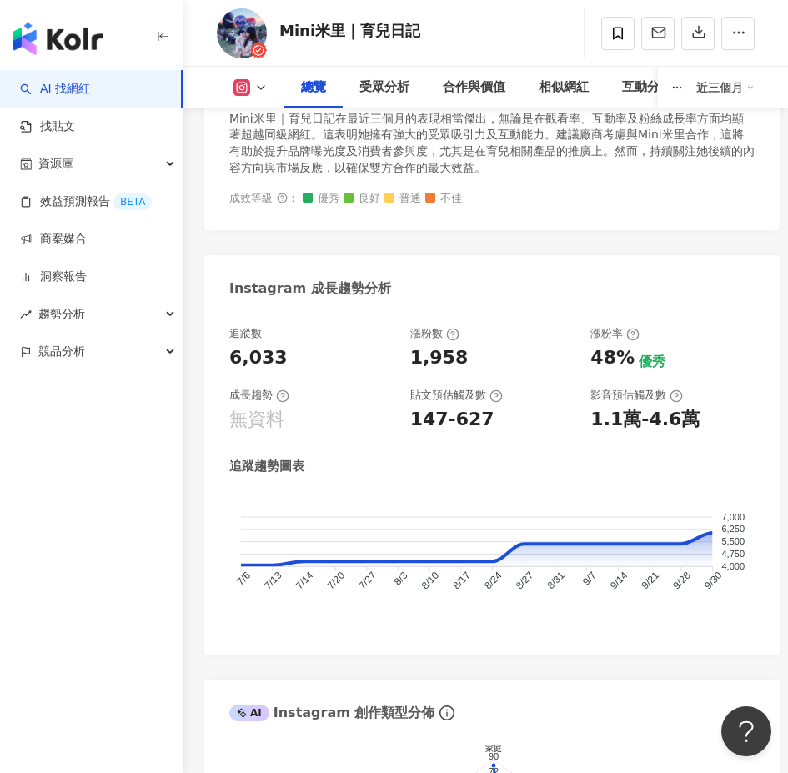
scroll to position [1103, 0]
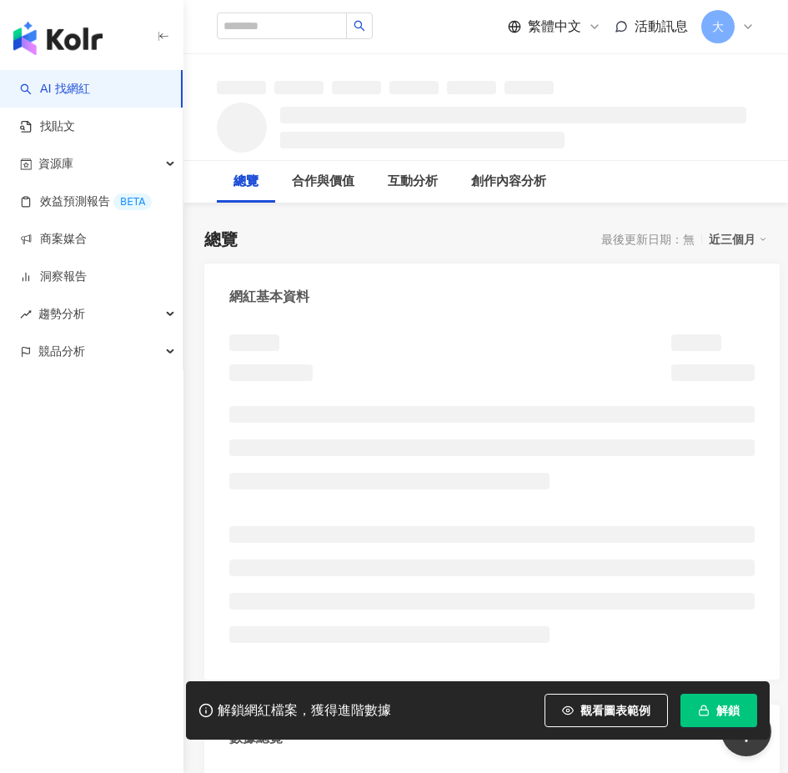
click at [702, 707] on icon "button" at bounding box center [704, 710] width 12 height 12
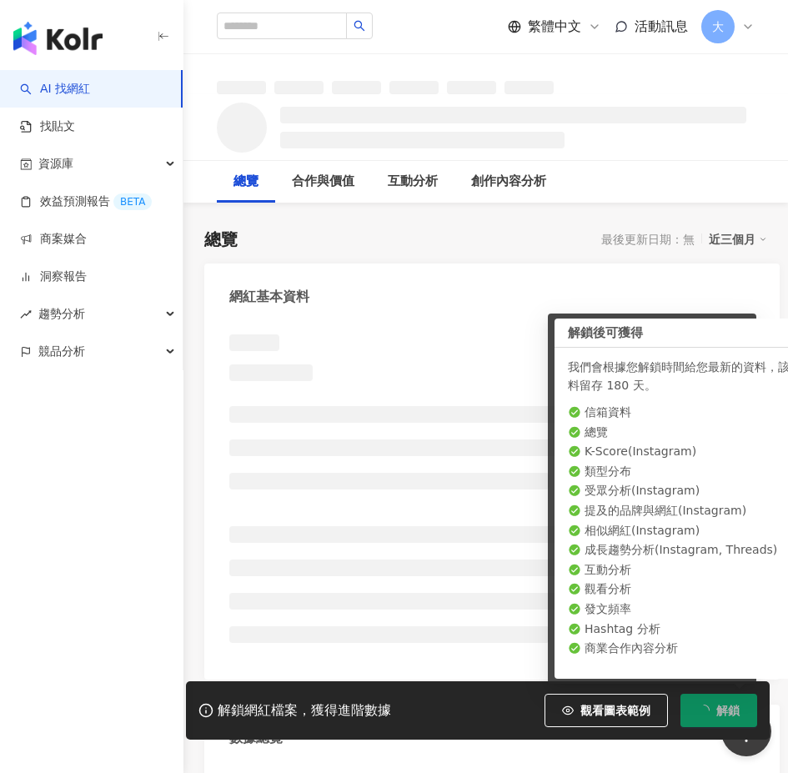
click at [702, 707] on icon "loading" at bounding box center [703, 710] width 16 height 16
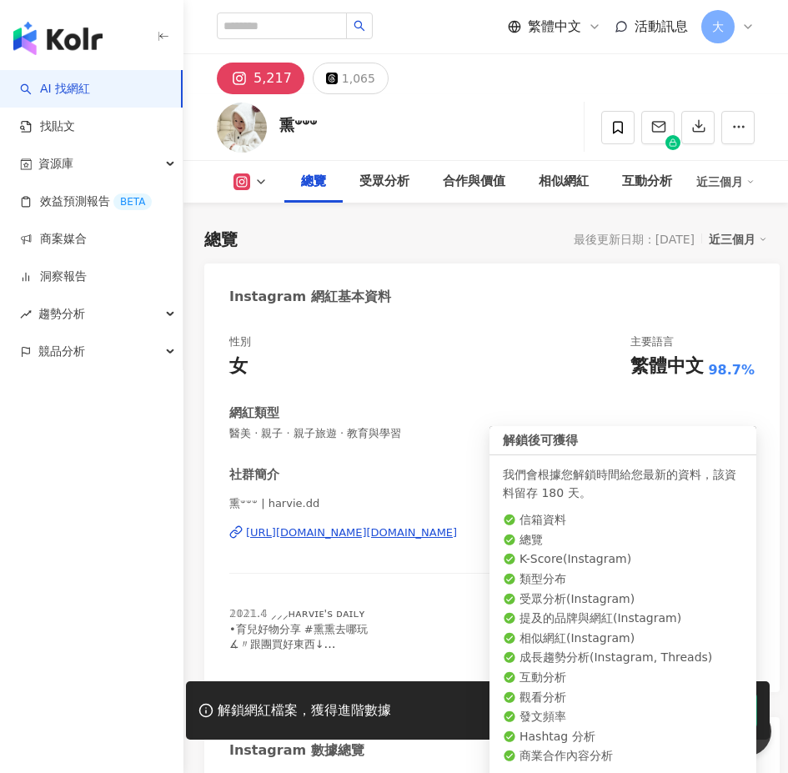
scroll to position [103, 0]
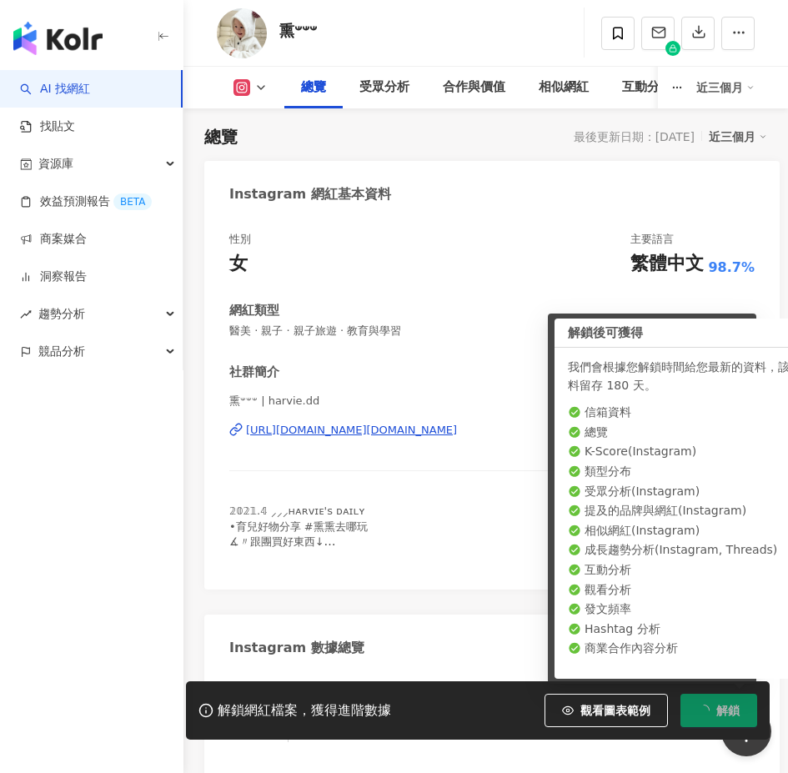
click at [453, 475] on div "熏𐤔𐤔𐤔 | harvie.dd [URL][DOMAIN_NAME][DOMAIN_NAME]" at bounding box center [491, 442] width 525 height 98
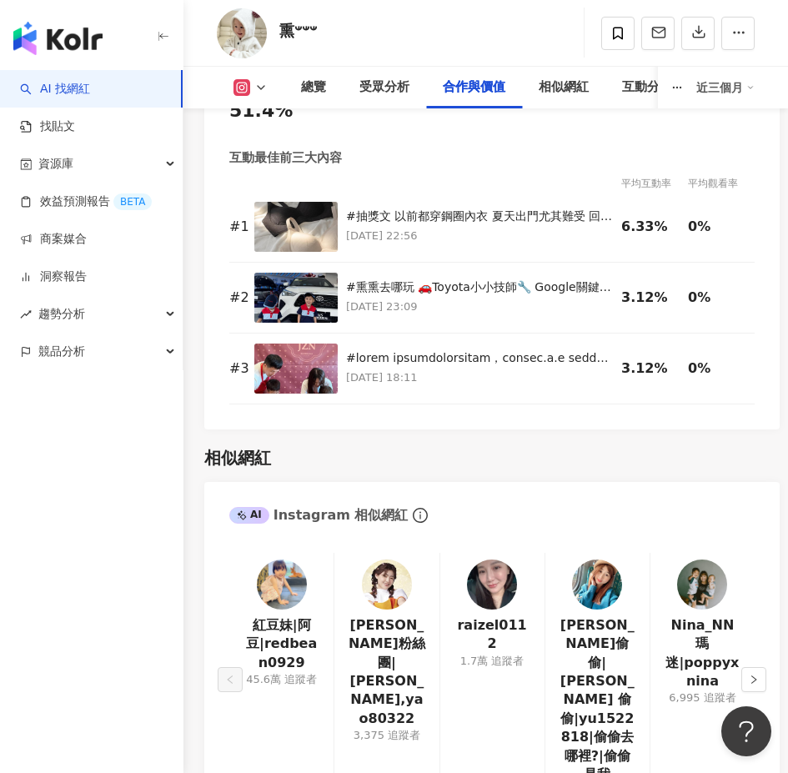
scroll to position [4186, 0]
